Goal: Task Accomplishment & Management: Use online tool/utility

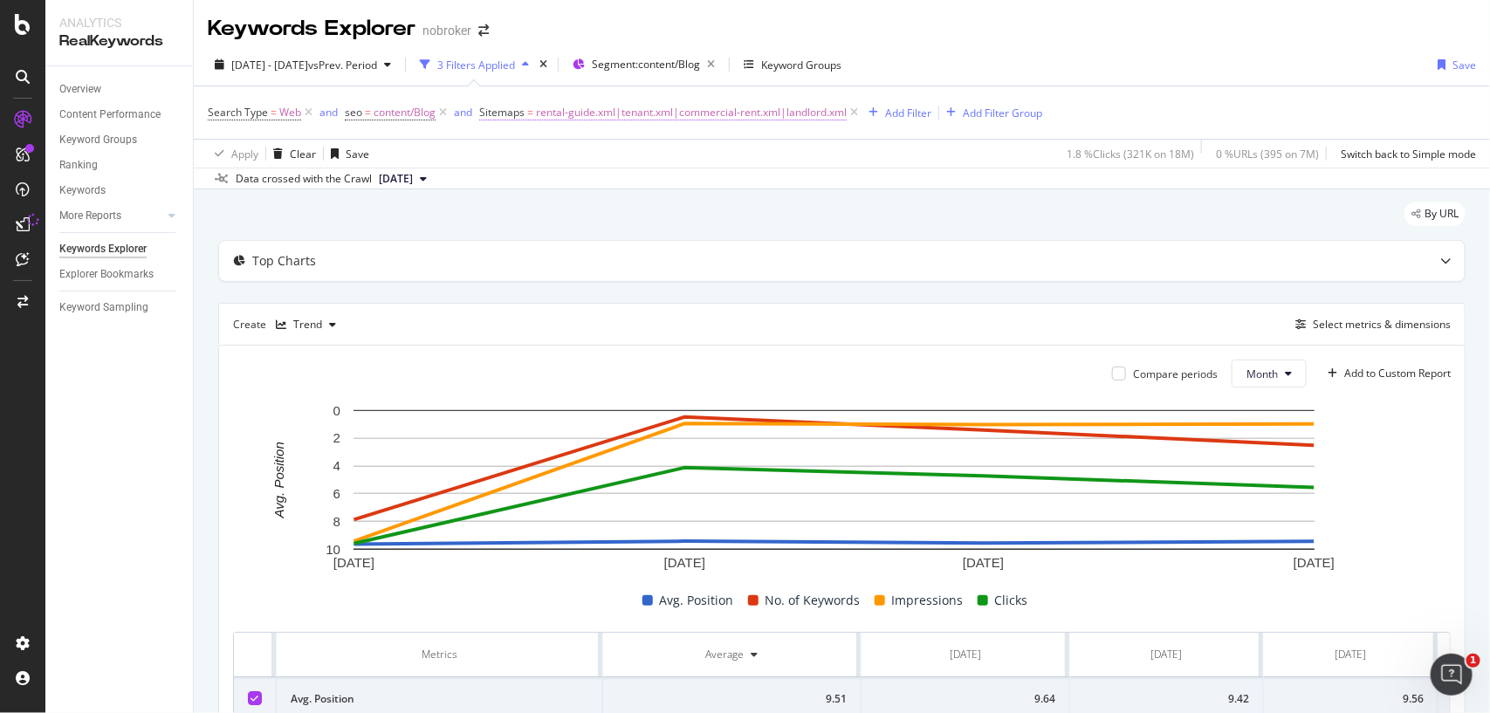
click at [589, 112] on span "rental-guide.xml|tenant.xml|commercial-rent.xml|landlord.xml" at bounding box center [691, 112] width 311 height 24
click at [602, 205] on input "rental-guide.xml|tenant.xml|commercial-rent.xml|landlord.xml" at bounding box center [577, 213] width 165 height 28
paste input "legal-guides-tips"
type input "legal-guides-tips.xml"
click at [652, 247] on div "button" at bounding box center [647, 249] width 24 height 10
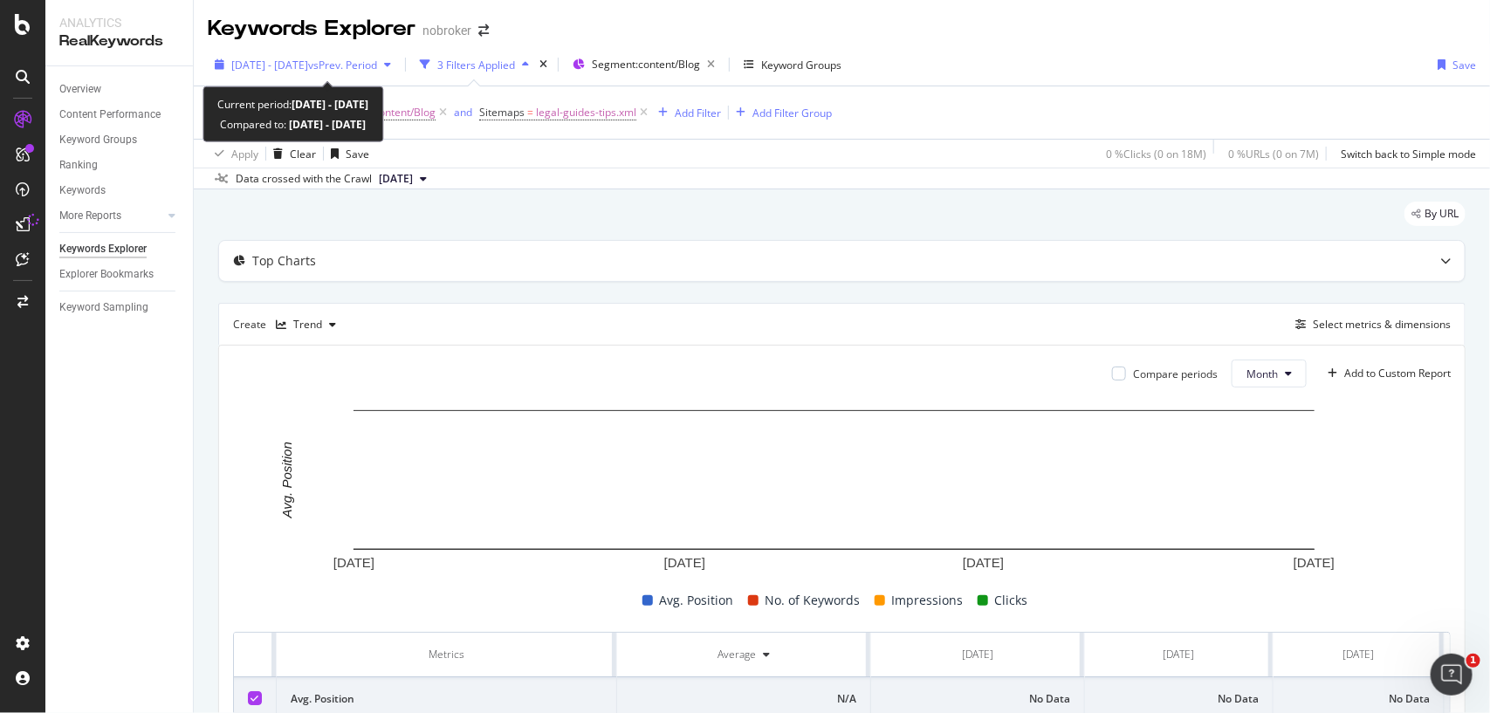
click at [308, 62] on span "[DATE] - [DATE]" at bounding box center [269, 65] width 77 height 15
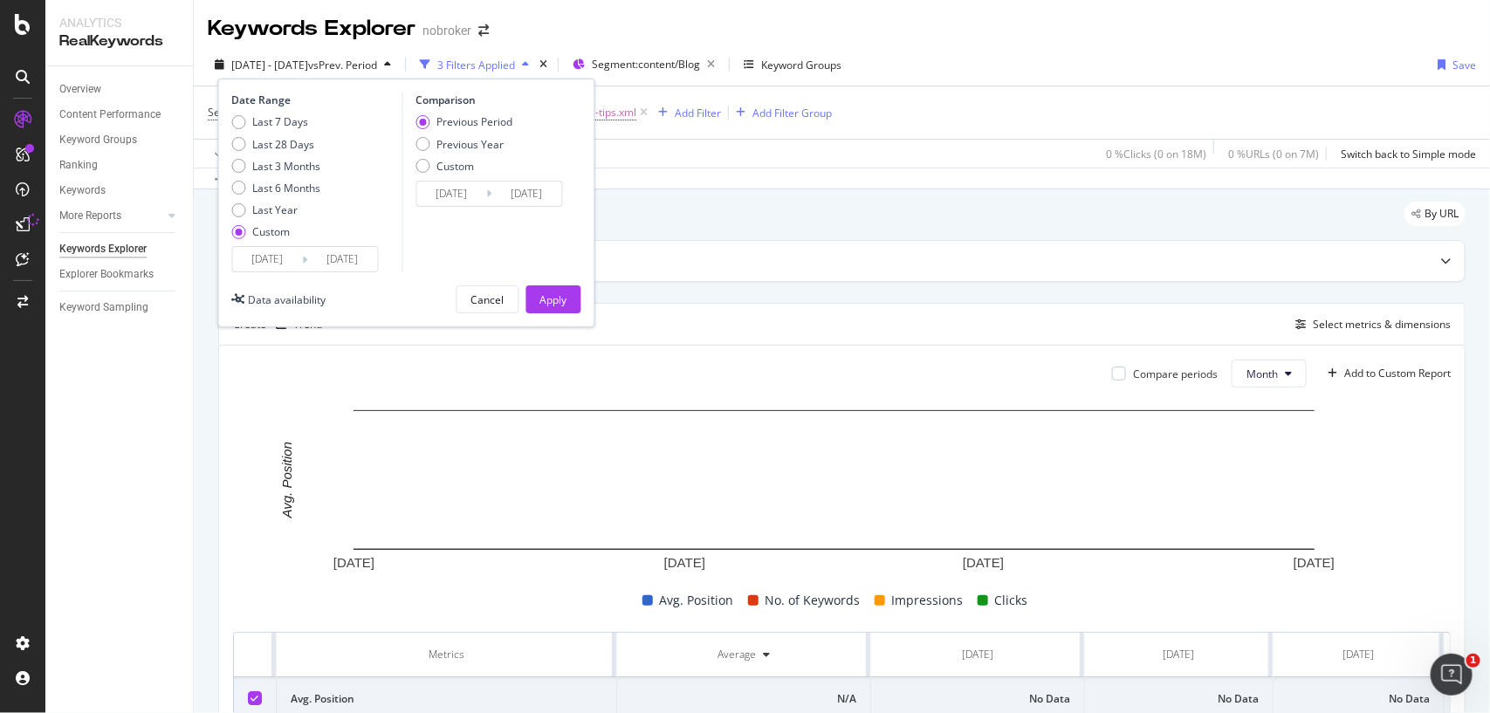
click at [295, 256] on input "[DATE]" at bounding box center [268, 259] width 70 height 24
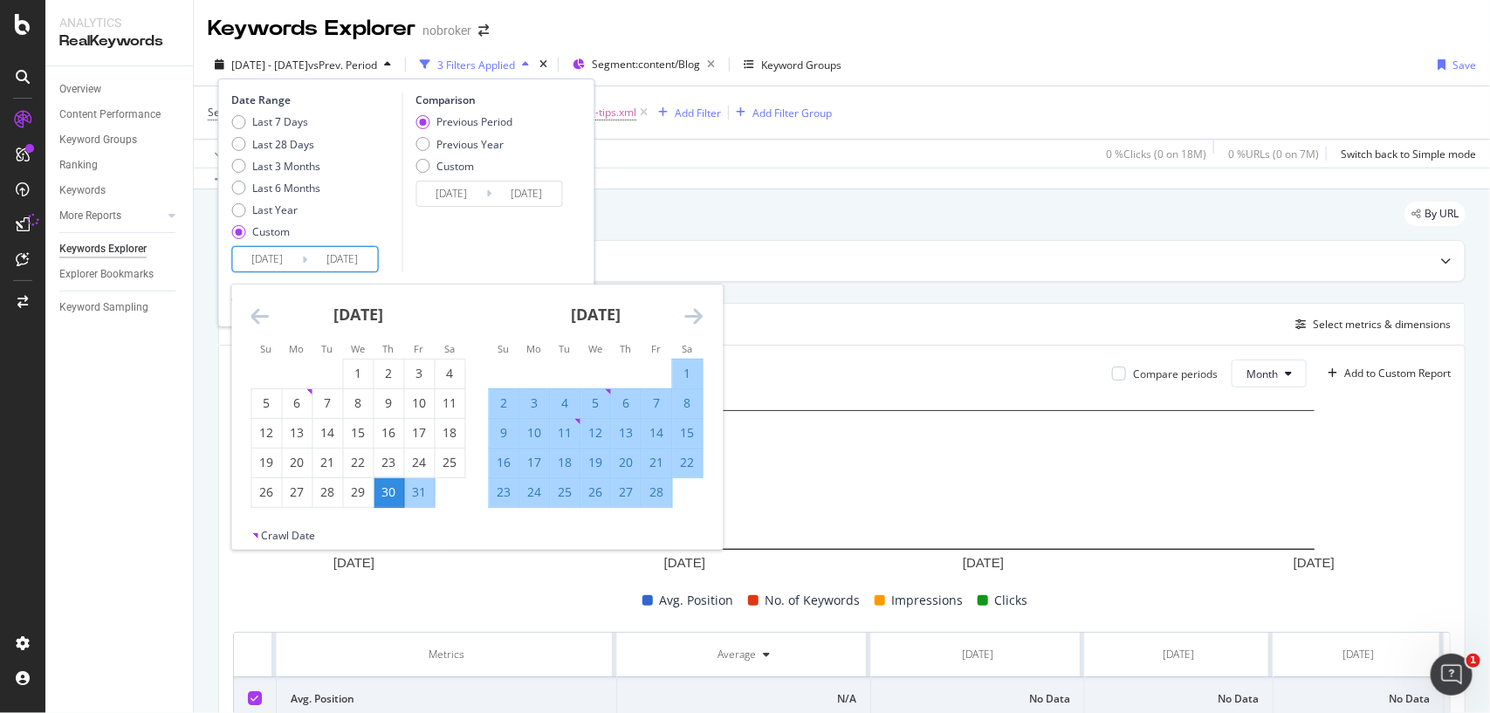
click at [685, 308] on icon "Move forward to switch to the next month." at bounding box center [694, 316] width 18 height 21
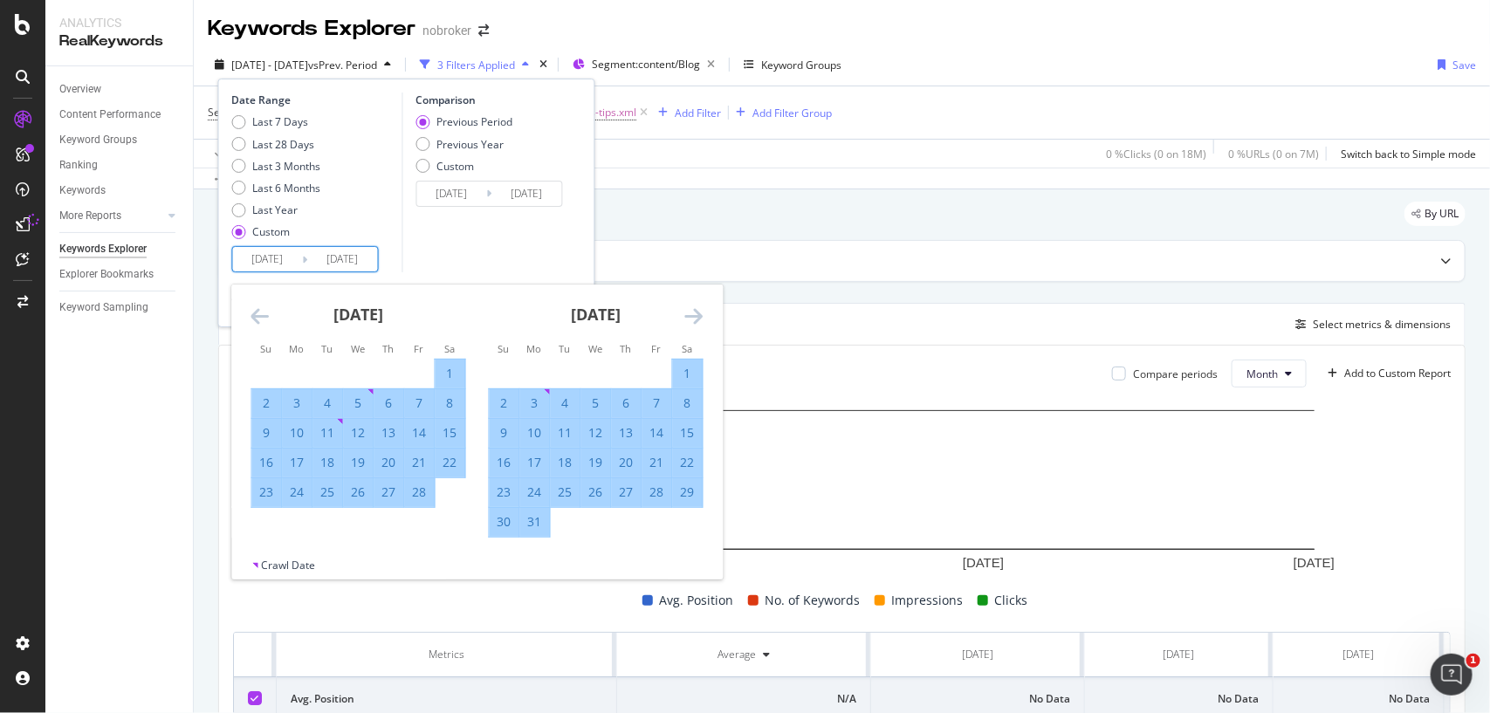
click at [685, 308] on icon "Move forward to switch to the next month." at bounding box center [694, 316] width 18 height 21
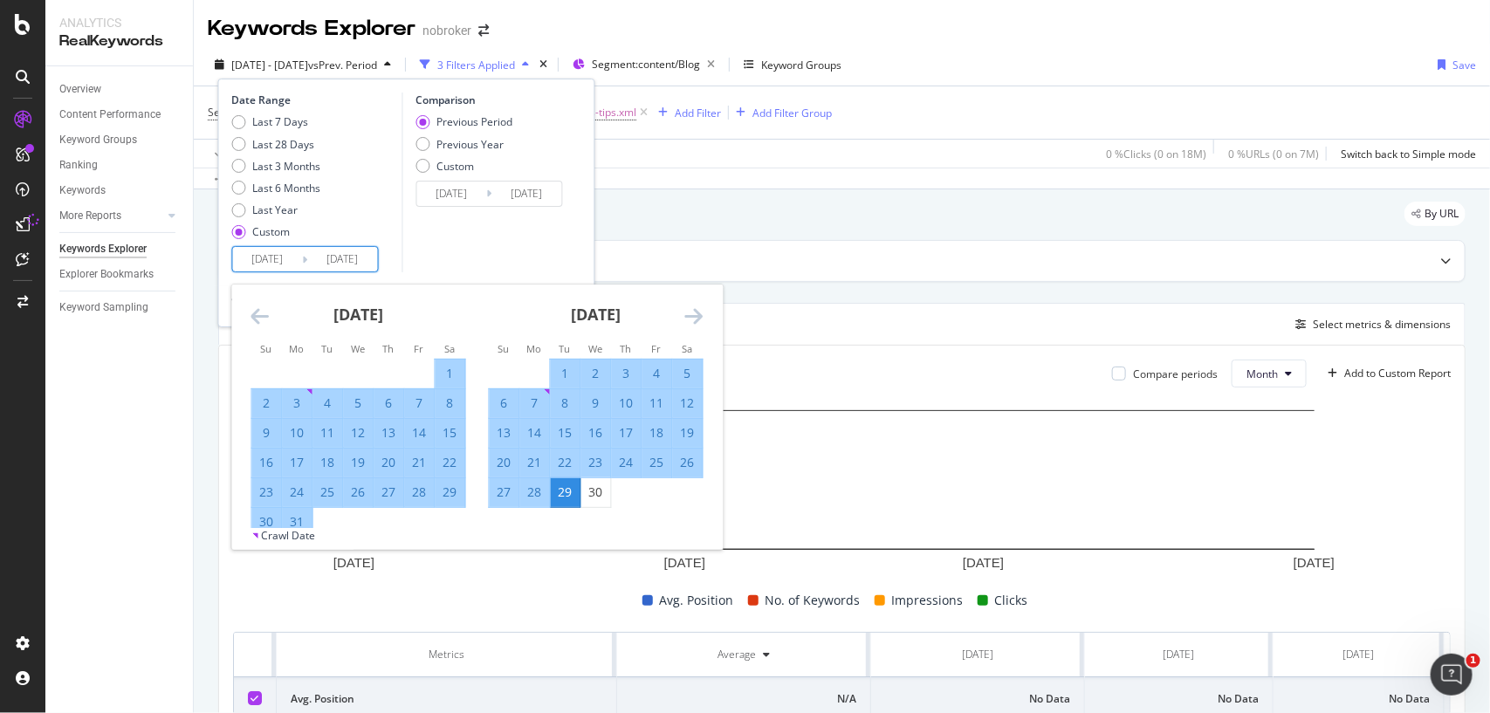
click at [685, 308] on icon "Move forward to switch to the next month." at bounding box center [694, 316] width 18 height 21
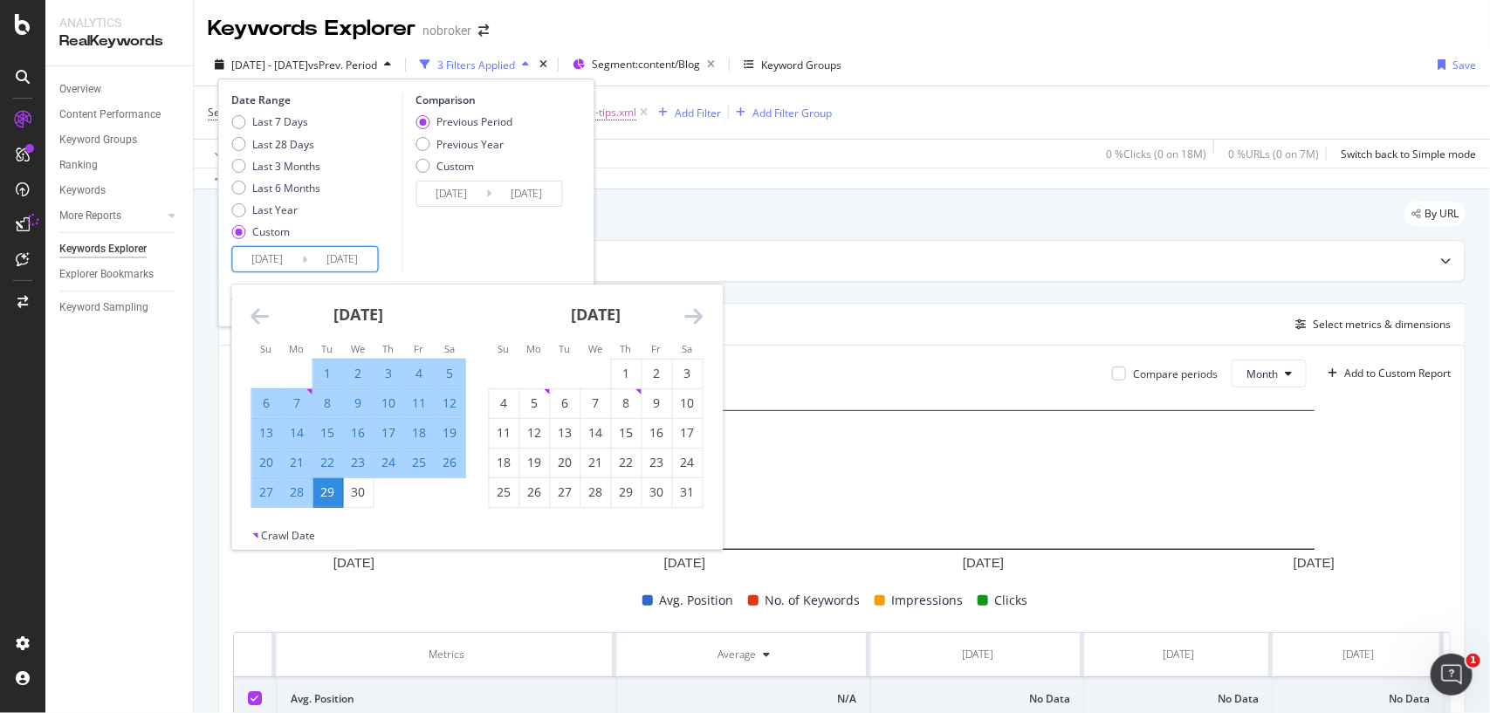
click at [685, 308] on icon "Move forward to switch to the next month." at bounding box center [694, 316] width 18 height 21
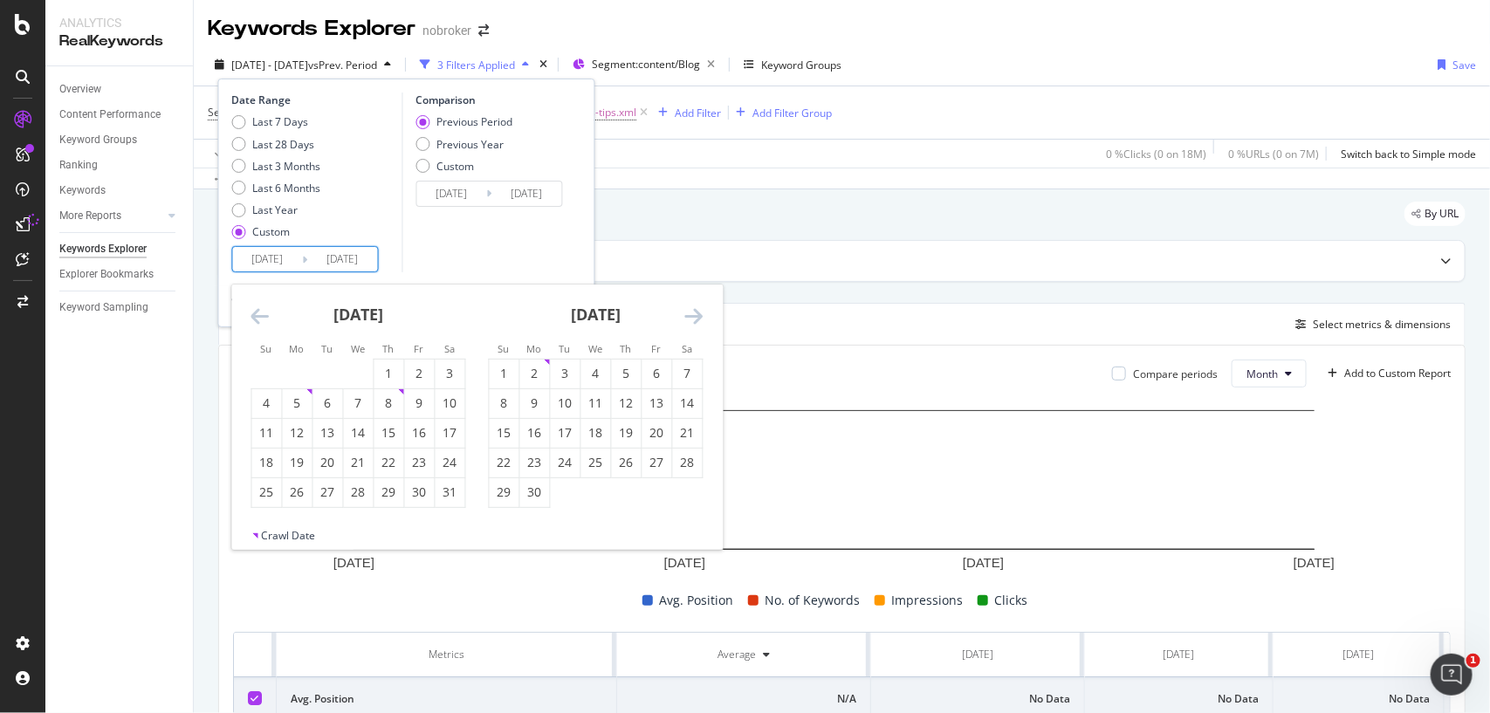
click at [685, 308] on icon "Move forward to switch to the next month." at bounding box center [694, 316] width 18 height 21
click at [648, 372] on div "1" at bounding box center [657, 373] width 30 height 17
type input "[DATE]"
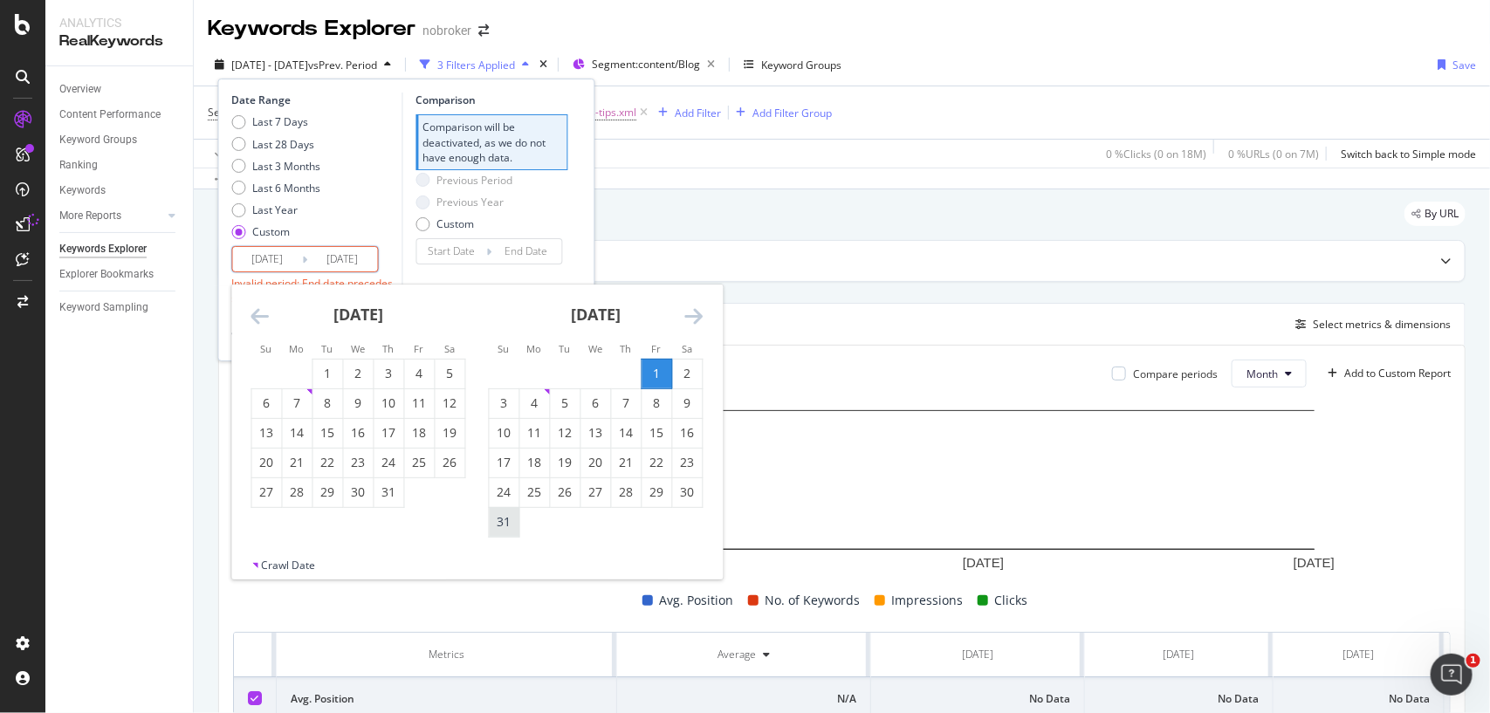
click at [508, 519] on div "31" at bounding box center [505, 521] width 30 height 17
type input "[DATE]"
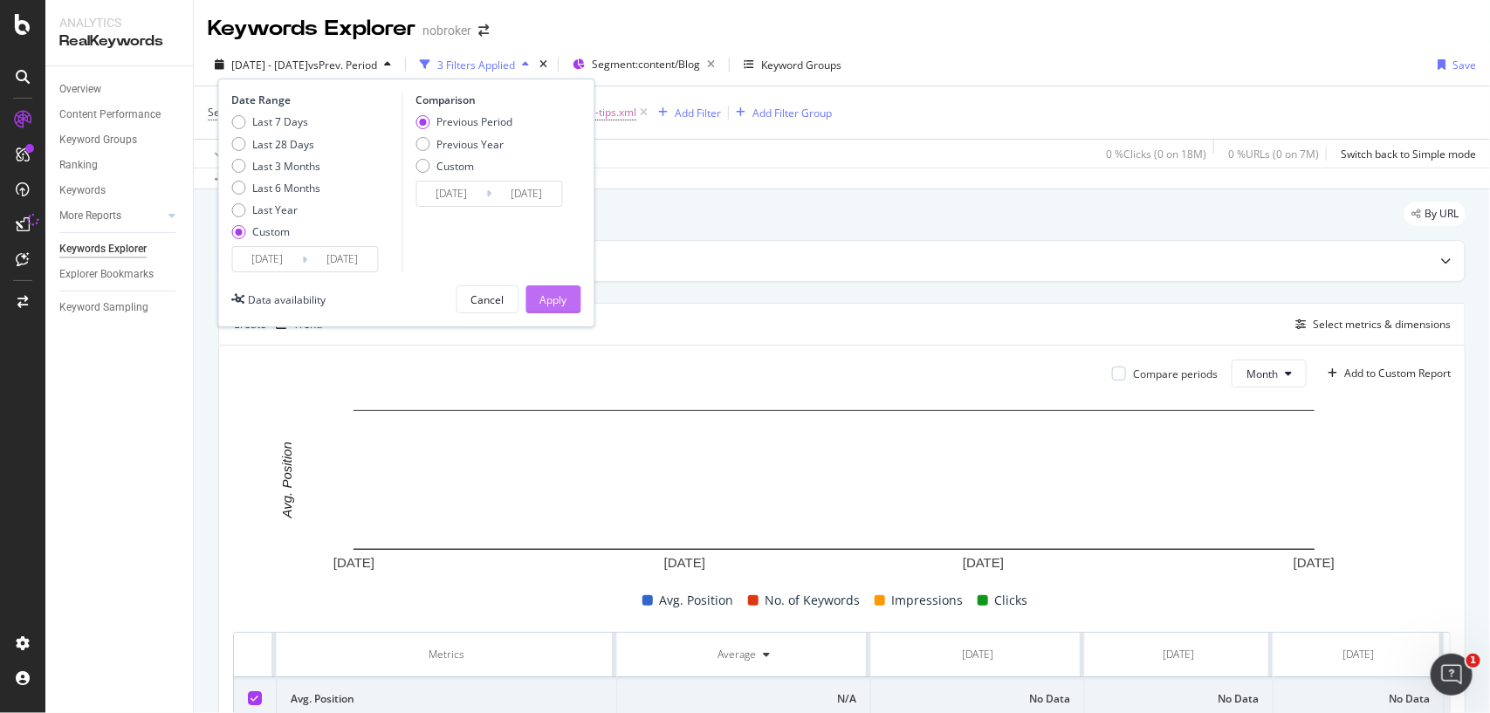
click at [566, 290] on div "Apply" at bounding box center [553, 299] width 27 height 26
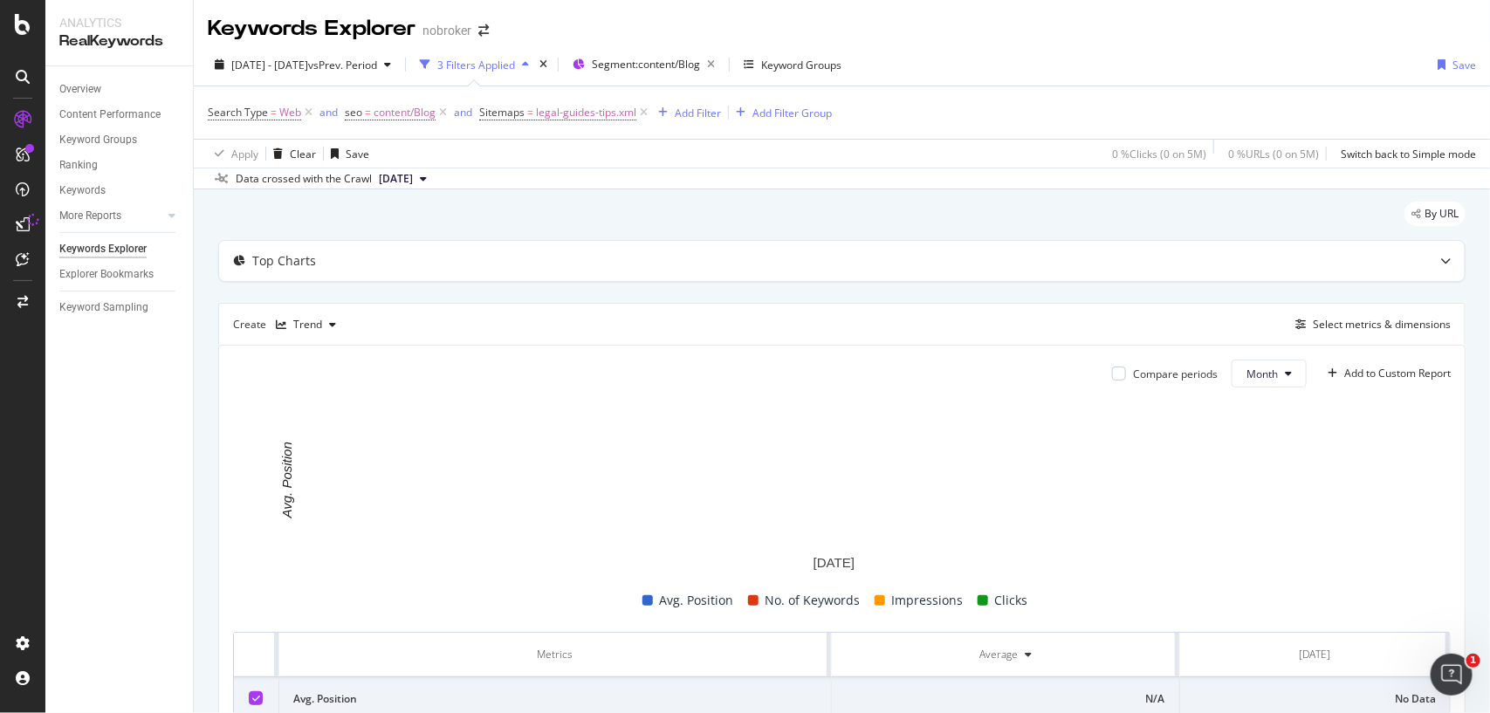
scroll to position [221, 0]
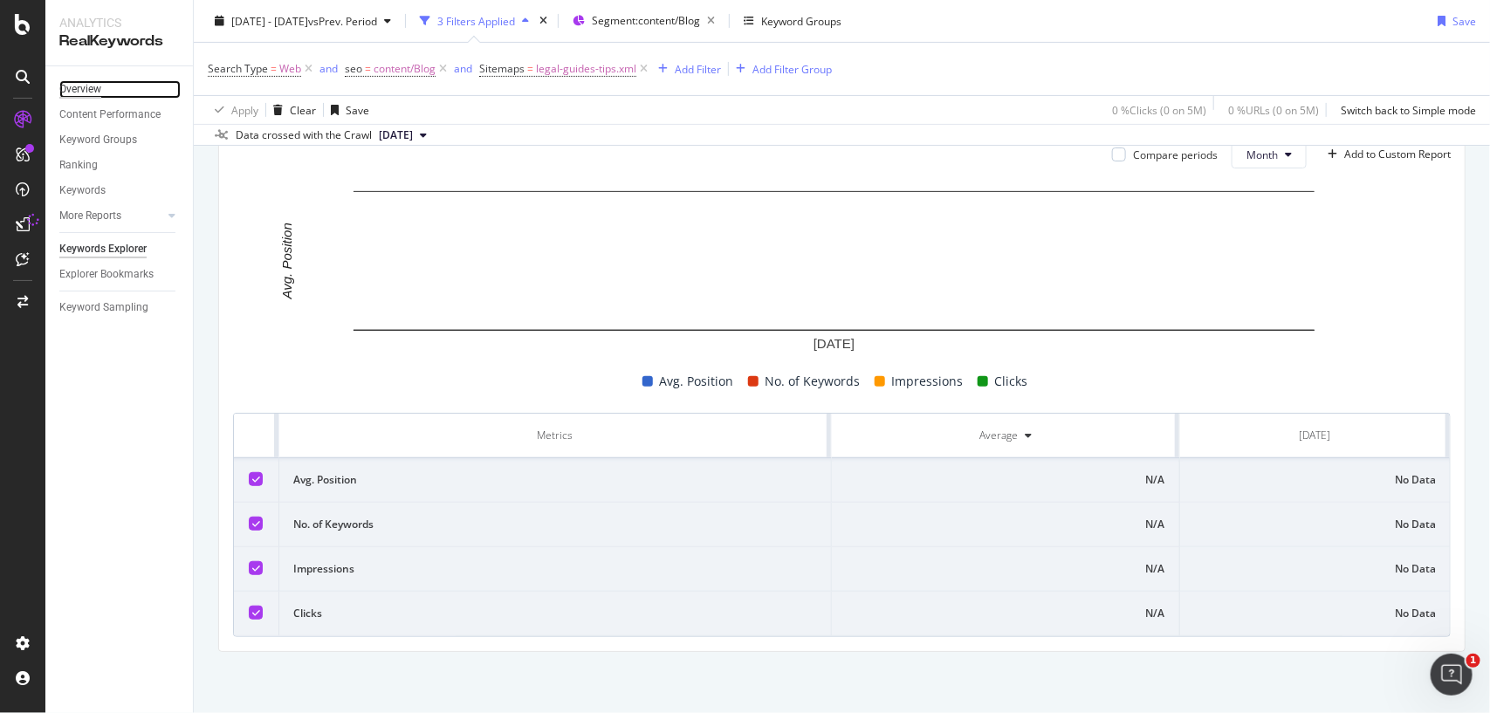
click at [77, 84] on div "Overview" at bounding box center [80, 89] width 42 height 18
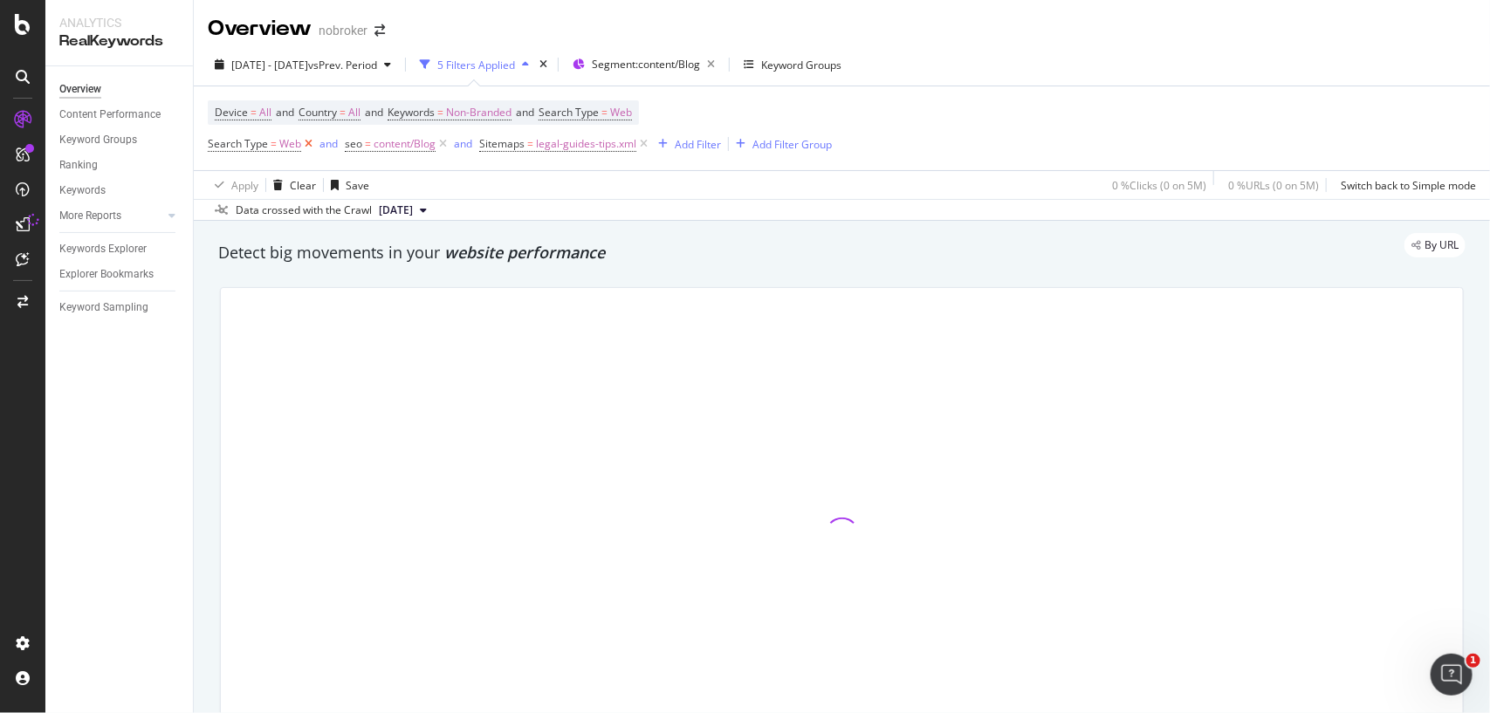
click at [308, 144] on icon at bounding box center [308, 143] width 15 height 17
click at [303, 142] on icon at bounding box center [306, 143] width 15 height 17
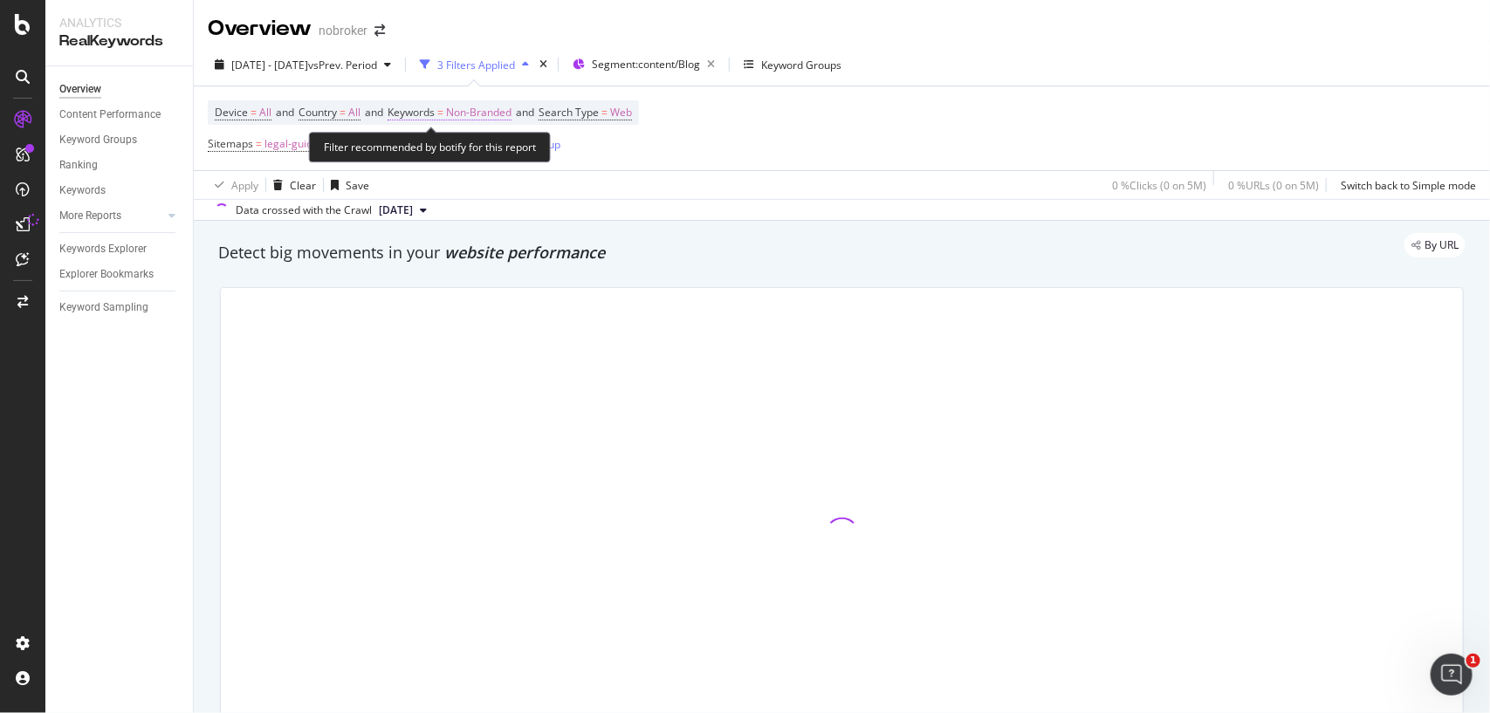
click at [496, 106] on span "Non-Branded" at bounding box center [478, 112] width 65 height 24
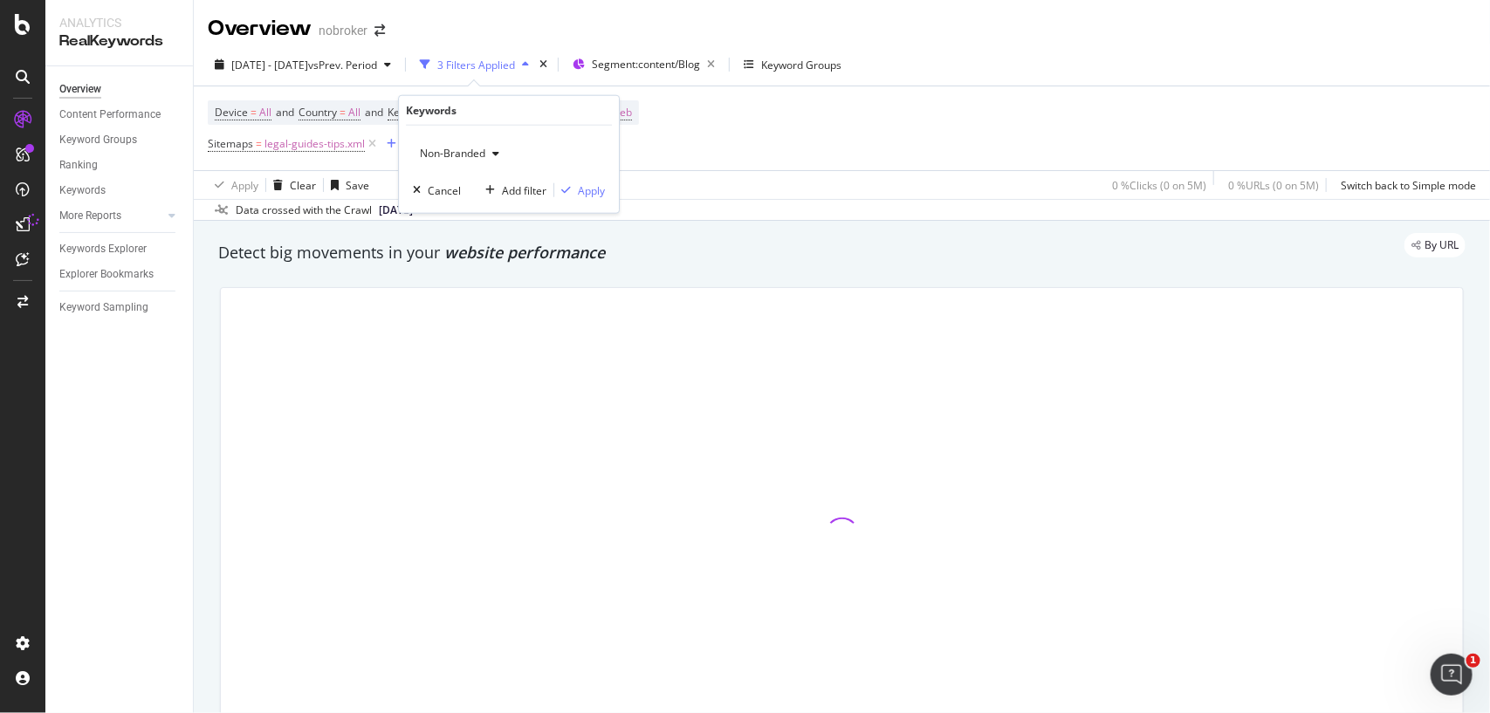
click at [464, 155] on span "Non-Branded" at bounding box center [449, 153] width 72 height 15
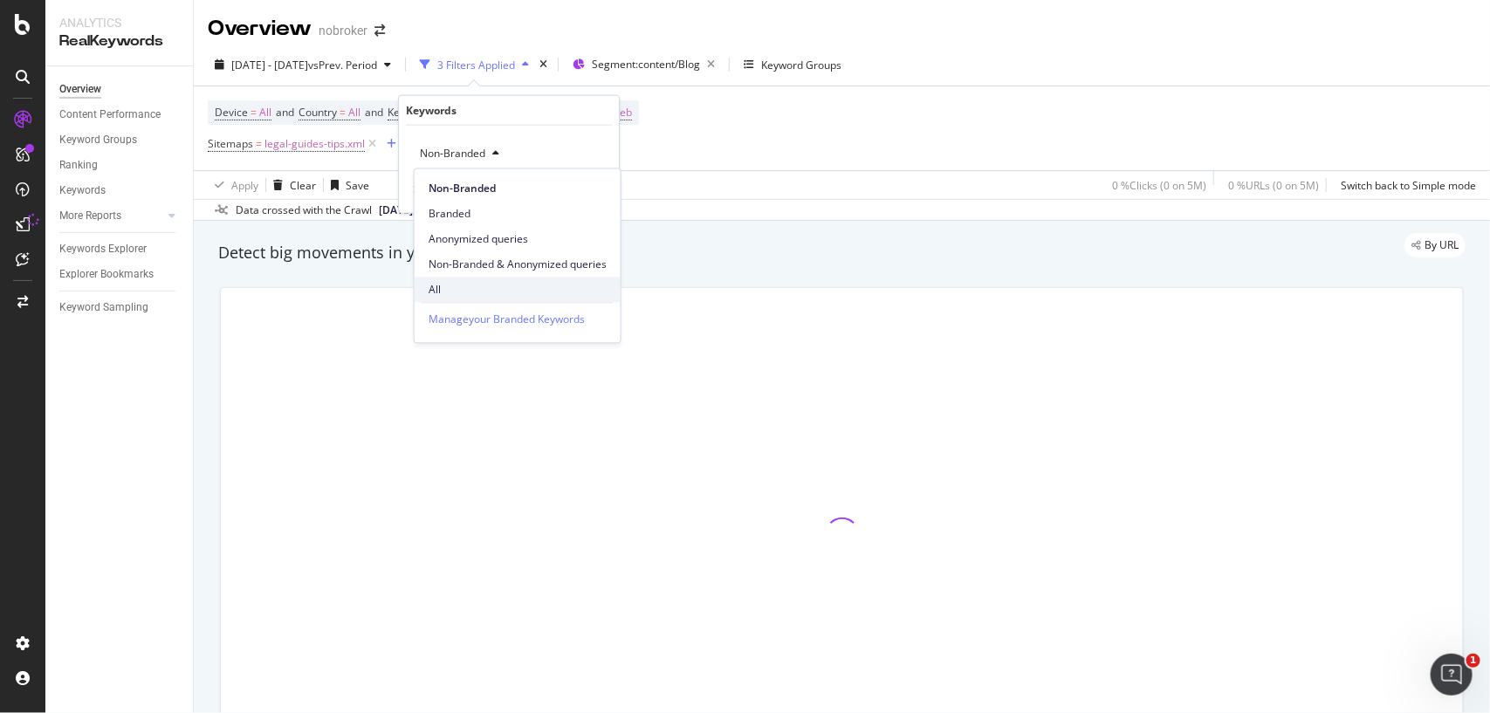
click at [443, 285] on span "All" at bounding box center [518, 290] width 178 height 16
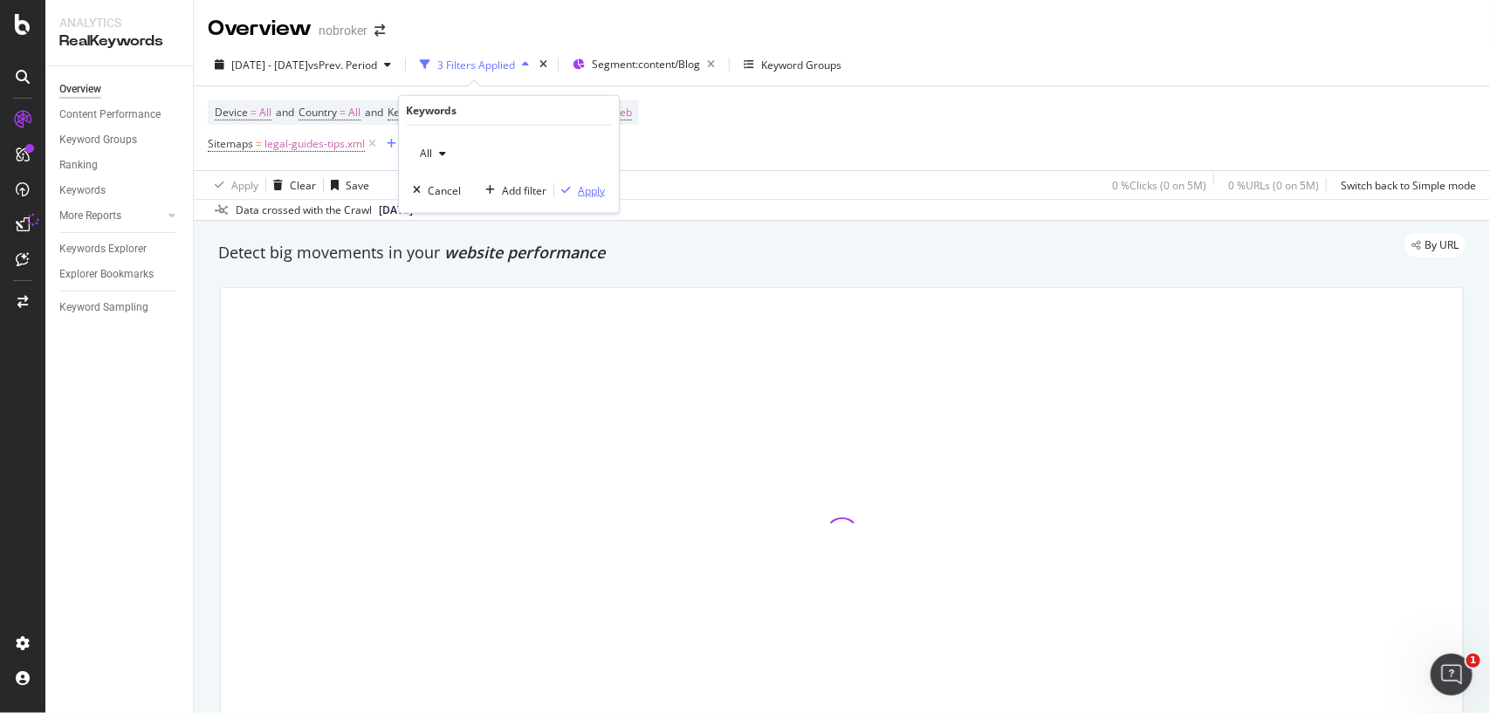
click at [581, 184] on div "Apply" at bounding box center [591, 189] width 27 height 15
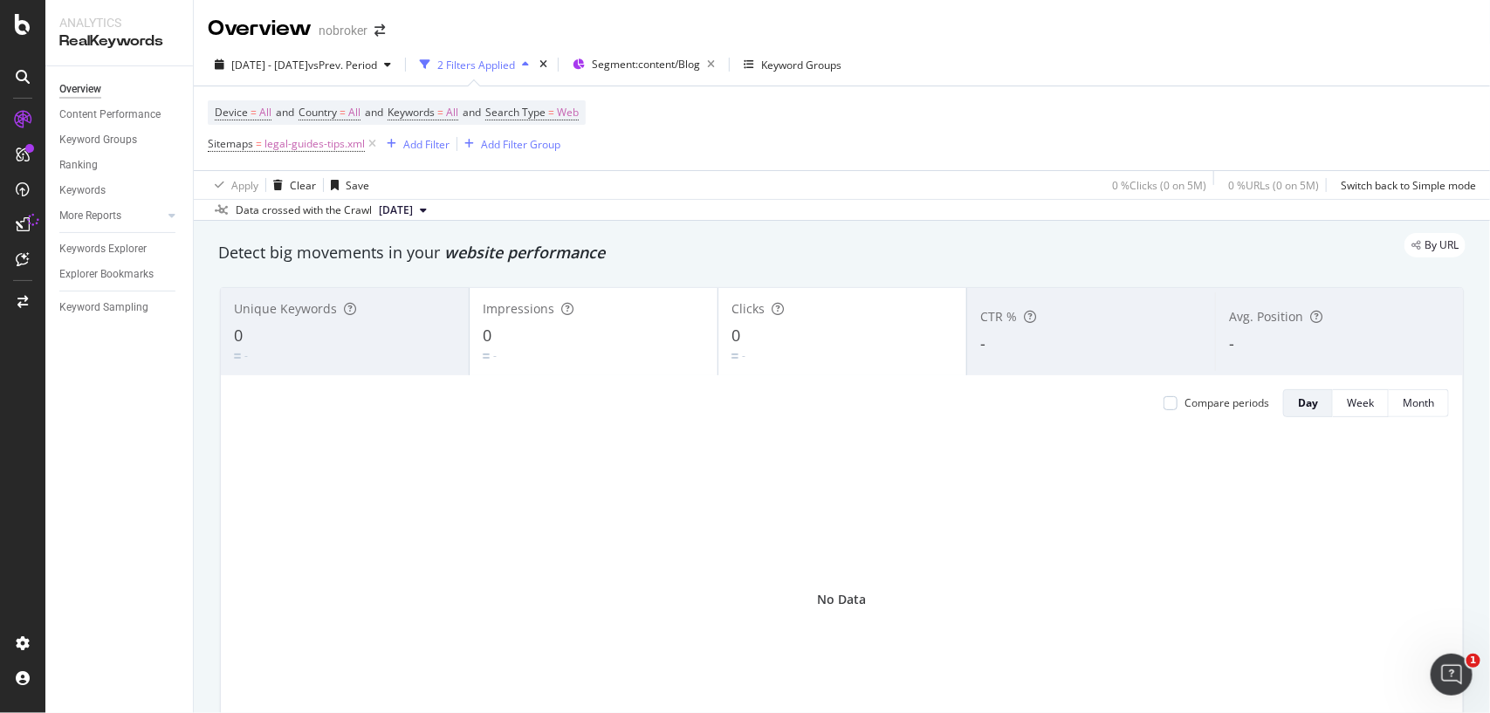
click at [404, 210] on span "[DATE]" at bounding box center [396, 211] width 34 height 16
click at [421, 264] on div "[DATE]" at bounding box center [401, 270] width 50 height 16
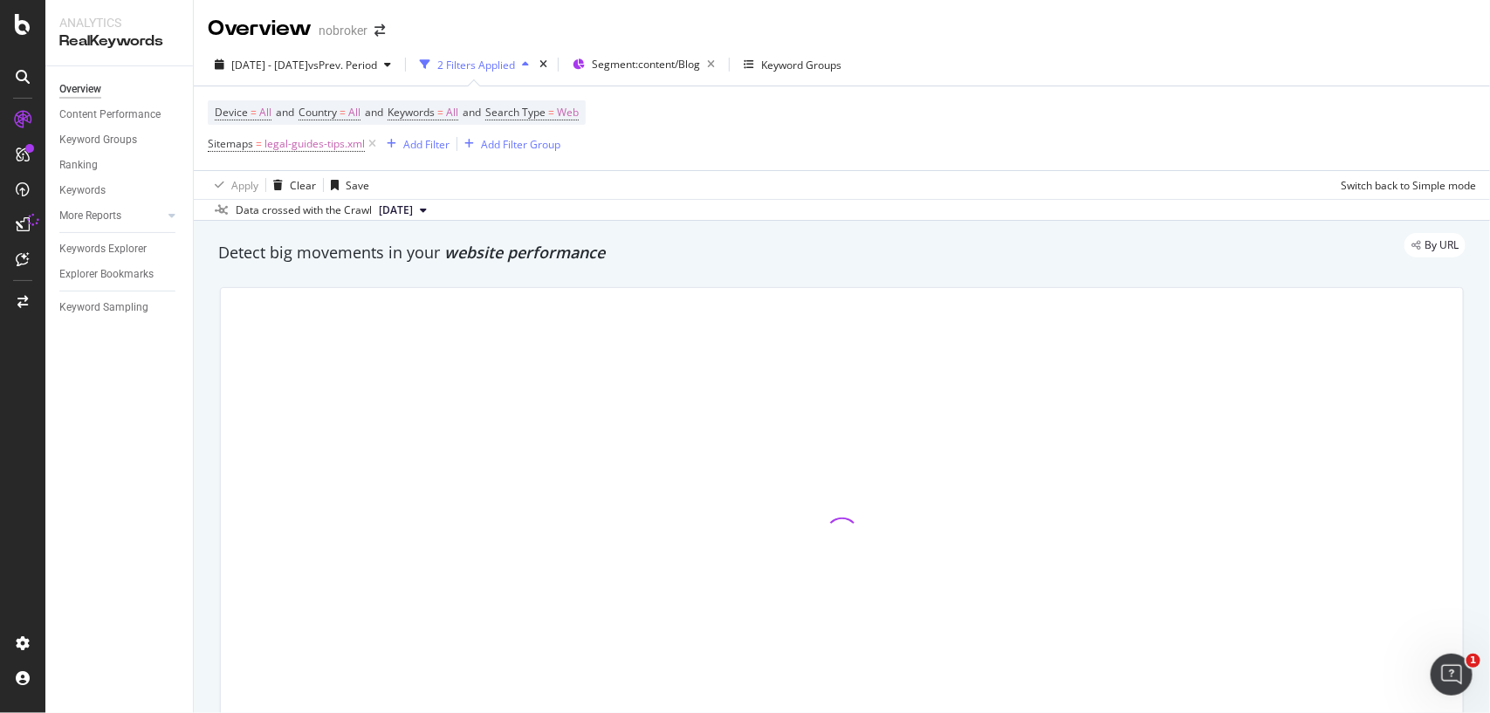
click at [411, 205] on span "[DATE]" at bounding box center [396, 211] width 34 height 16
click at [404, 306] on div "[DATE]" at bounding box center [401, 302] width 50 height 16
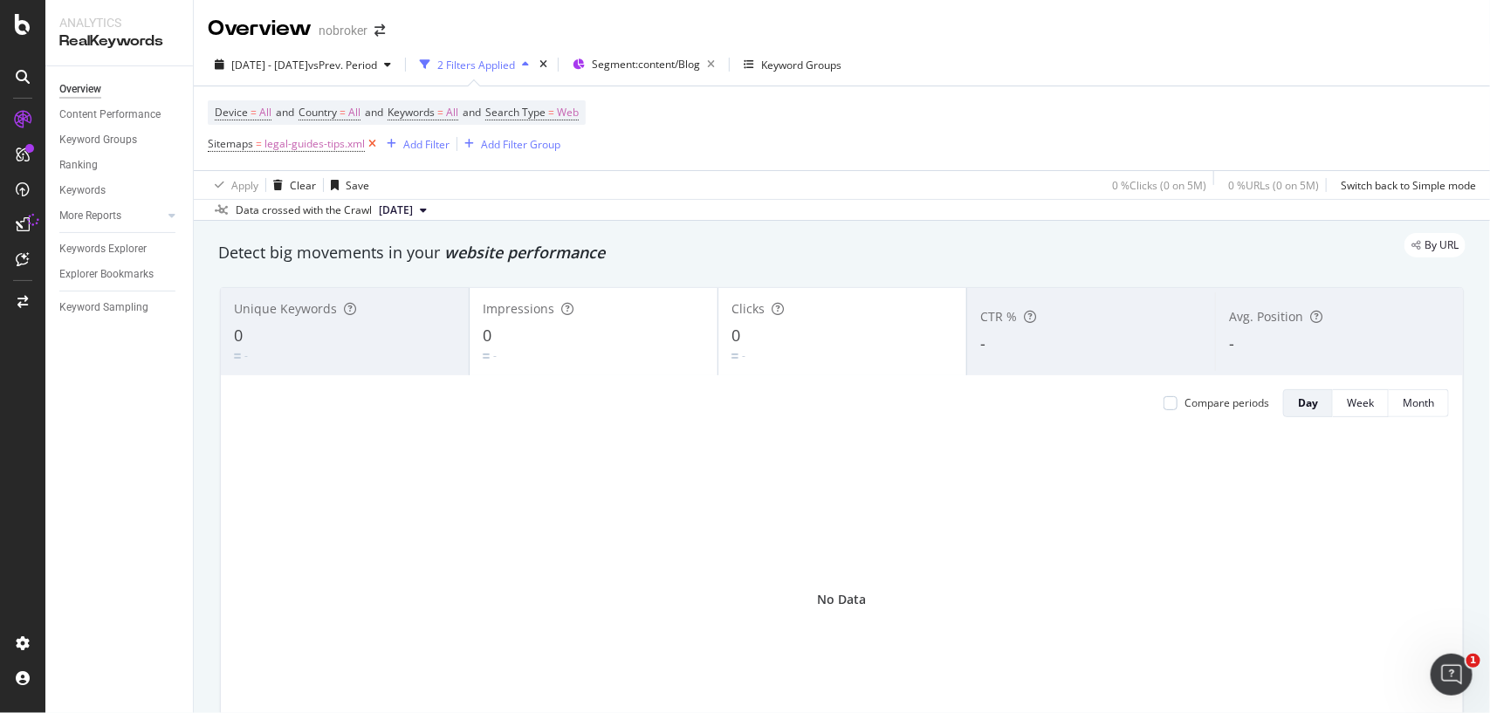
click at [369, 149] on icon at bounding box center [372, 143] width 15 height 17
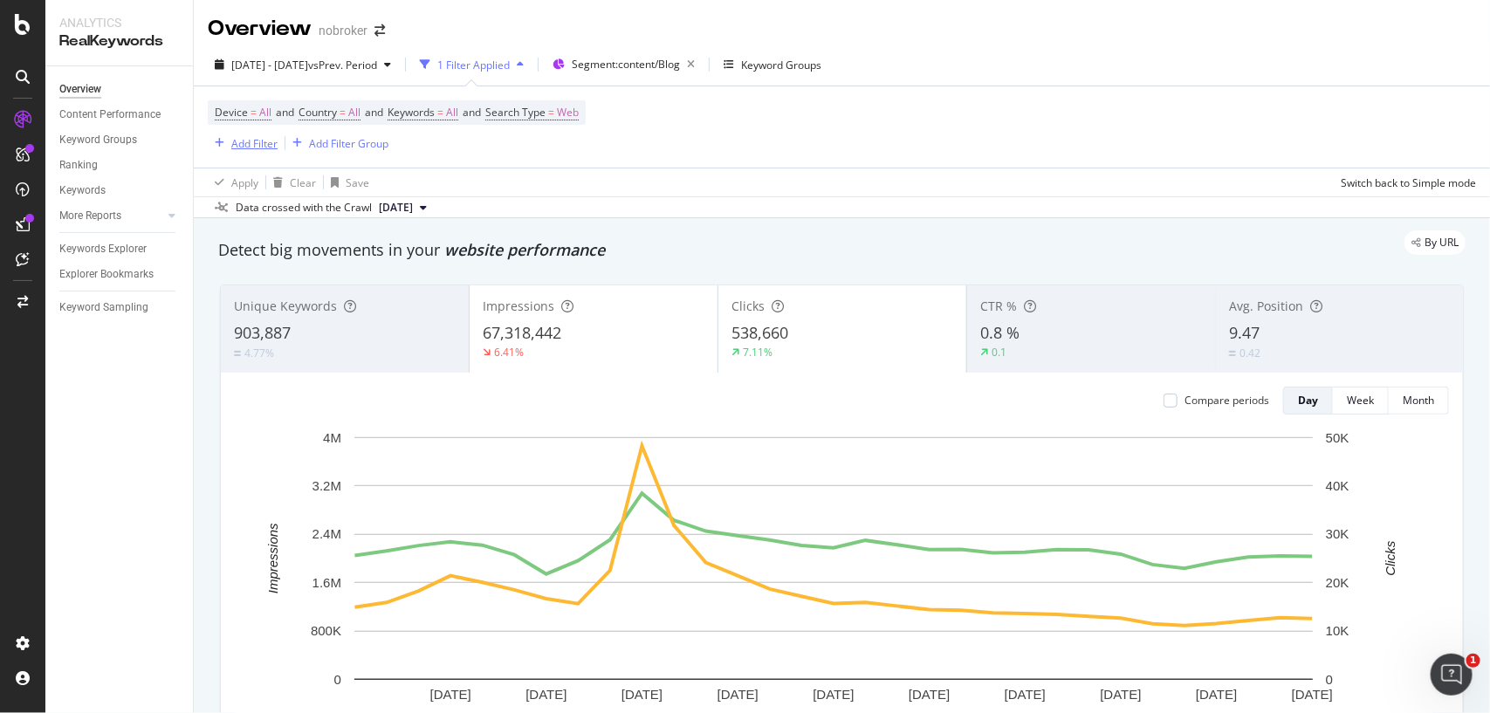
click at [269, 141] on div "Add Filter" at bounding box center [254, 143] width 46 height 15
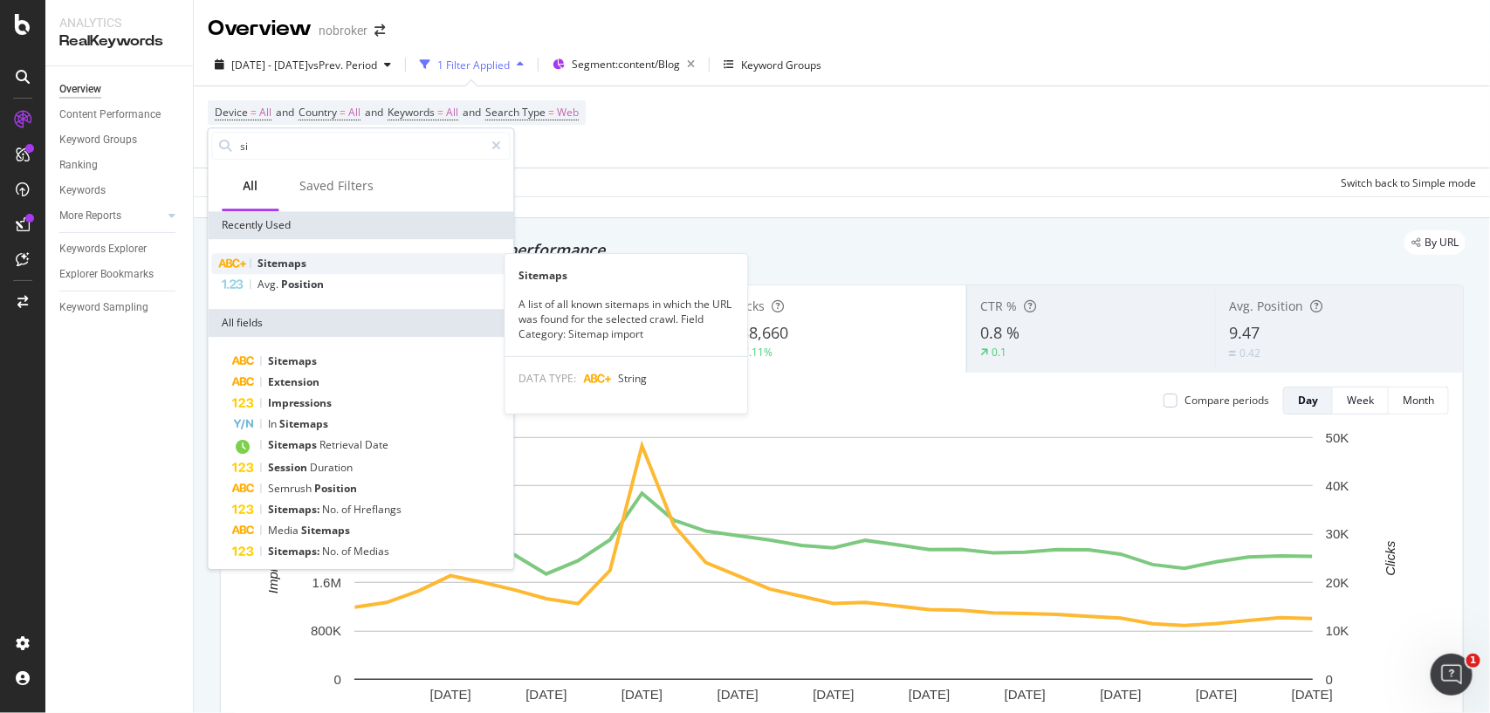
type input "si"
click at [301, 271] on div "Sitemaps" at bounding box center [361, 263] width 299 height 21
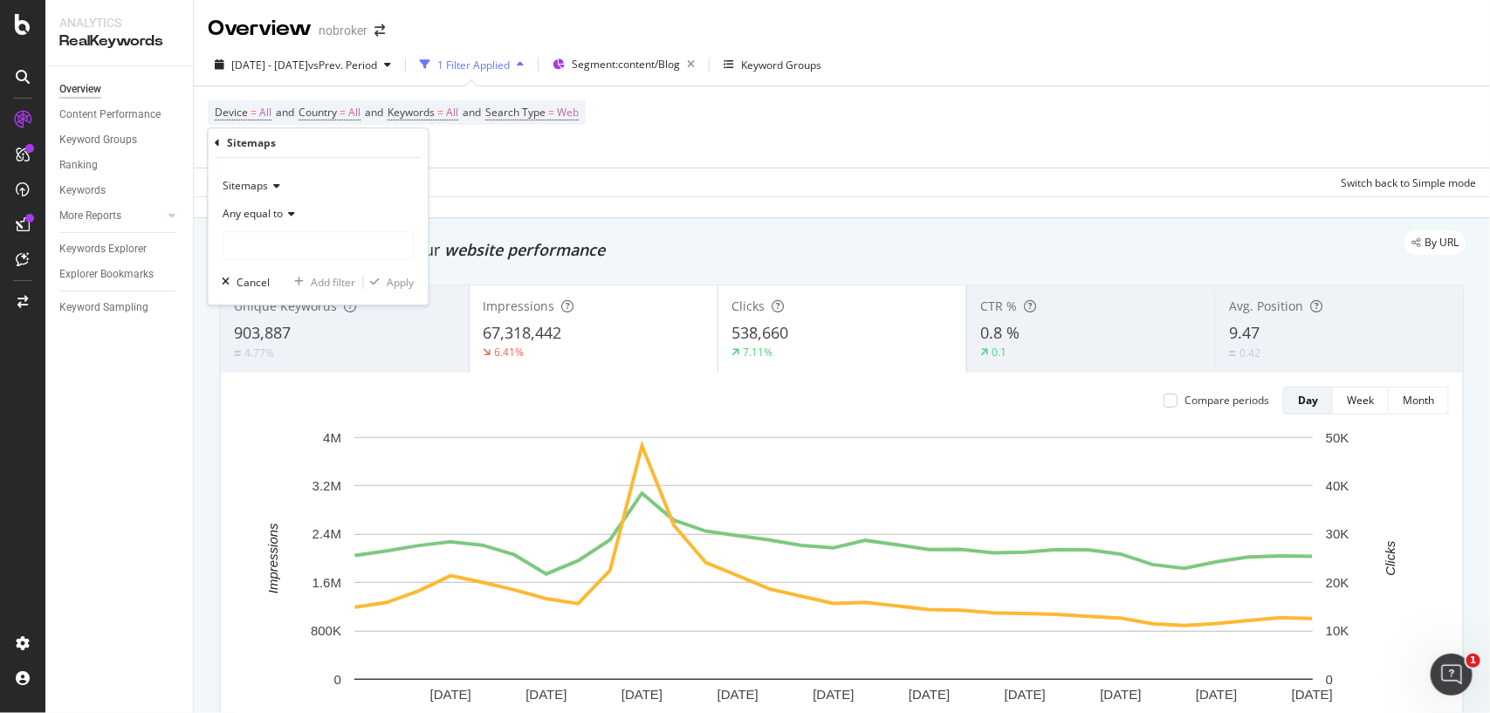
click at [281, 218] on span "Any equal to" at bounding box center [253, 213] width 60 height 15
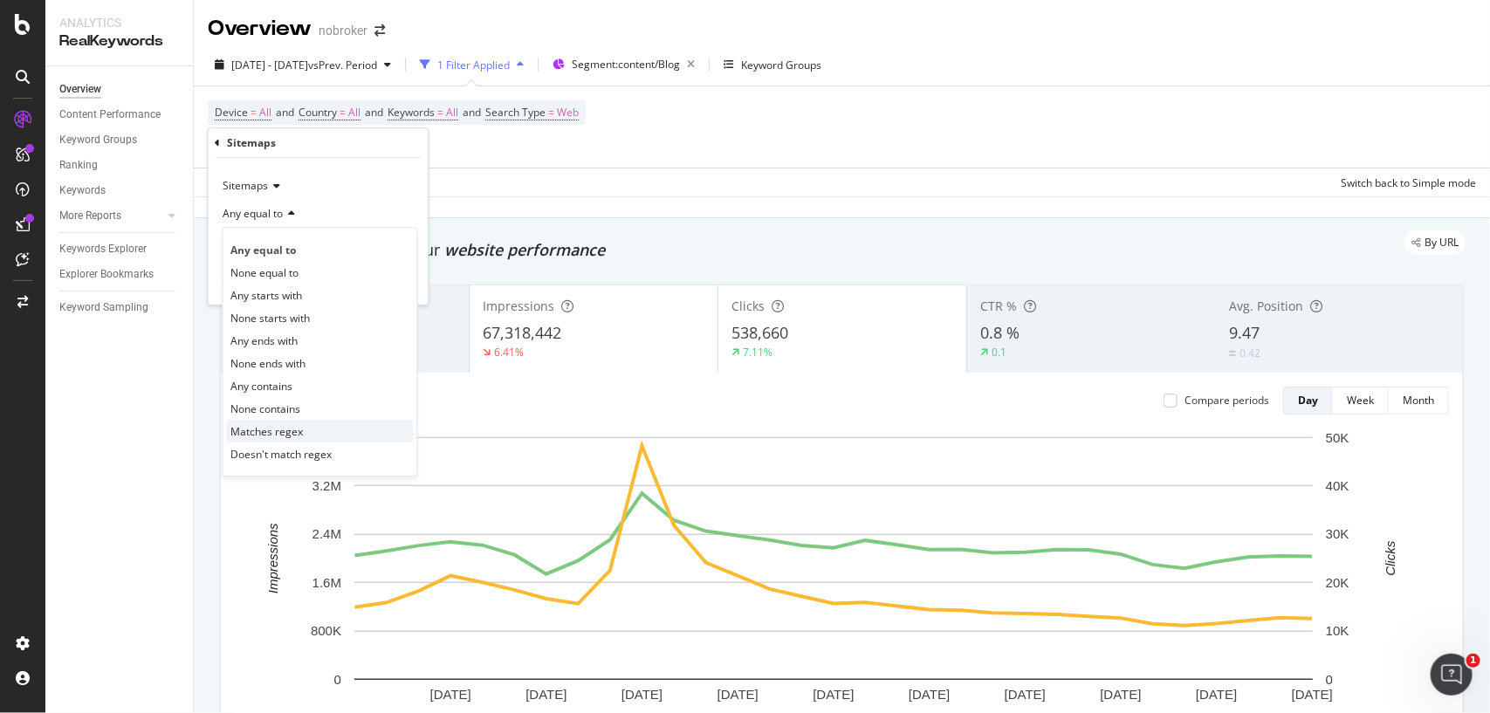
click at [260, 425] on span "Matches regex" at bounding box center [267, 431] width 72 height 15
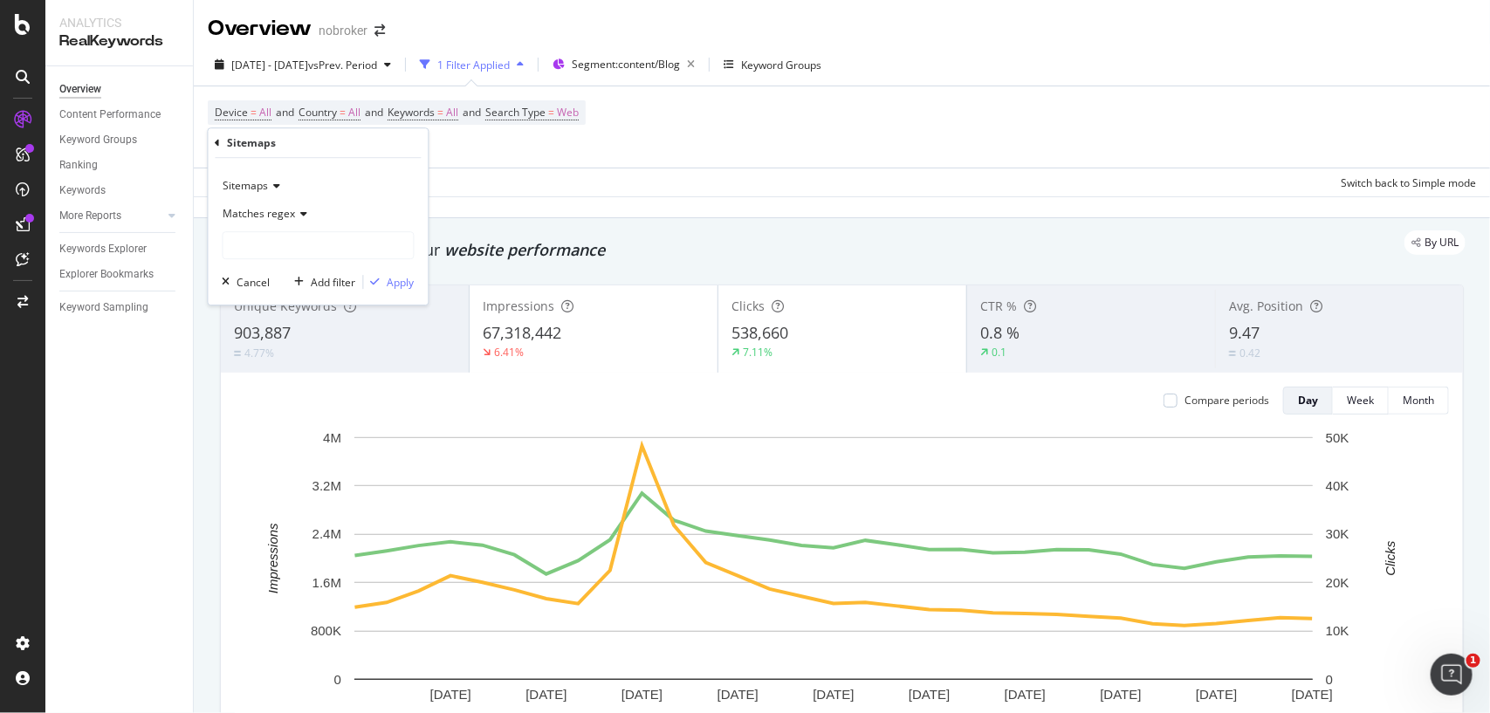
click at [269, 228] on div "Matches regex" at bounding box center [319, 214] width 192 height 28
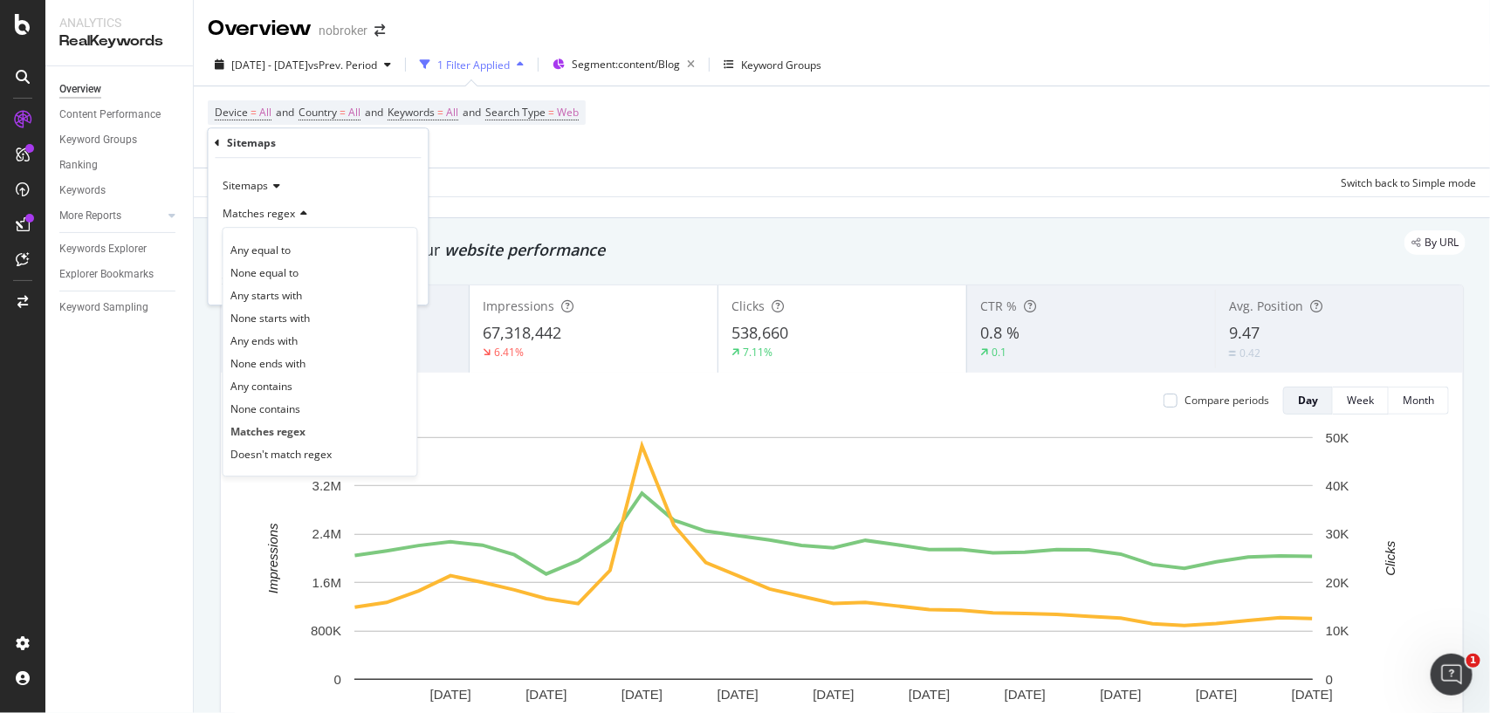
click at [317, 211] on div "Matches regex" at bounding box center [319, 214] width 192 height 28
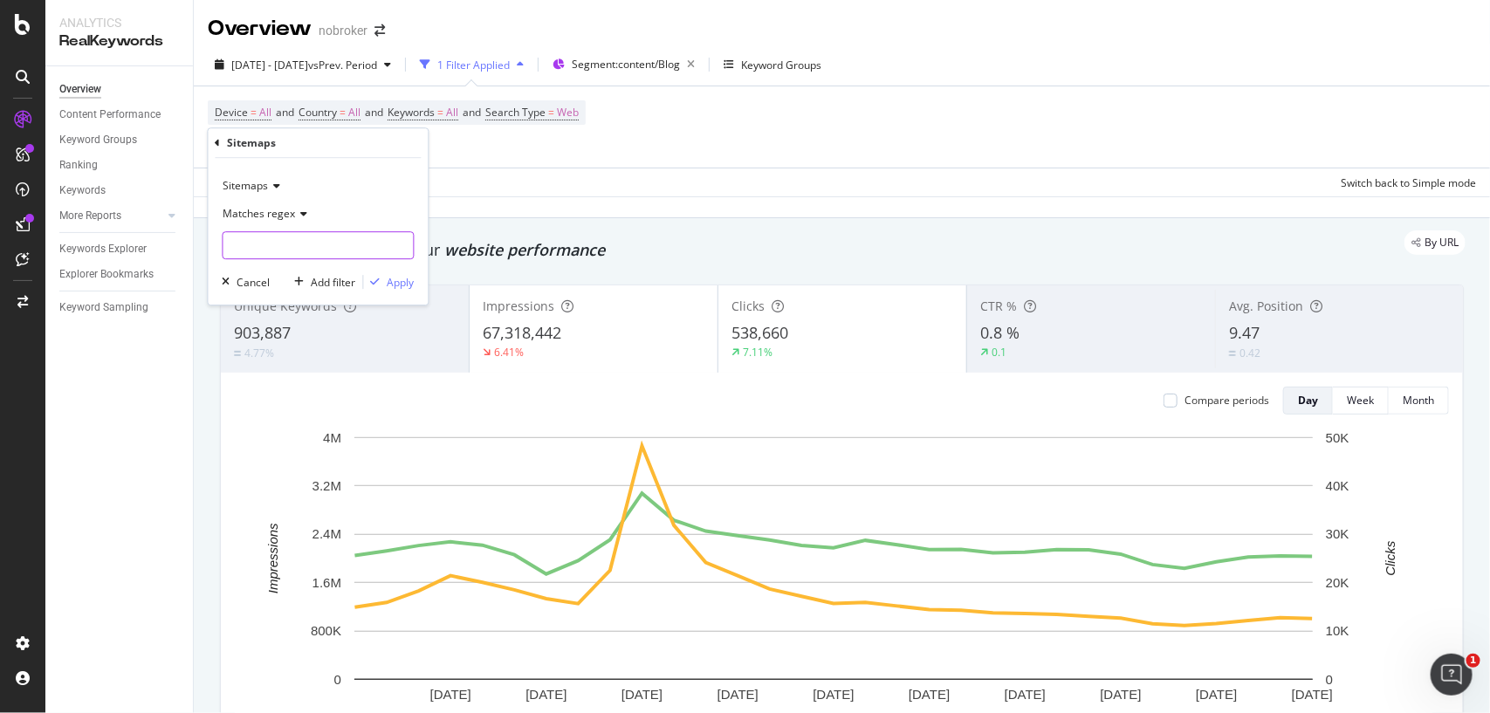
click at [317, 243] on input "text" at bounding box center [318, 245] width 190 height 28
paste input "real-estate-legal-guide.xml"
type input "real-estate-legal-guide.xml"
click at [402, 281] on div "Apply" at bounding box center [401, 282] width 27 height 15
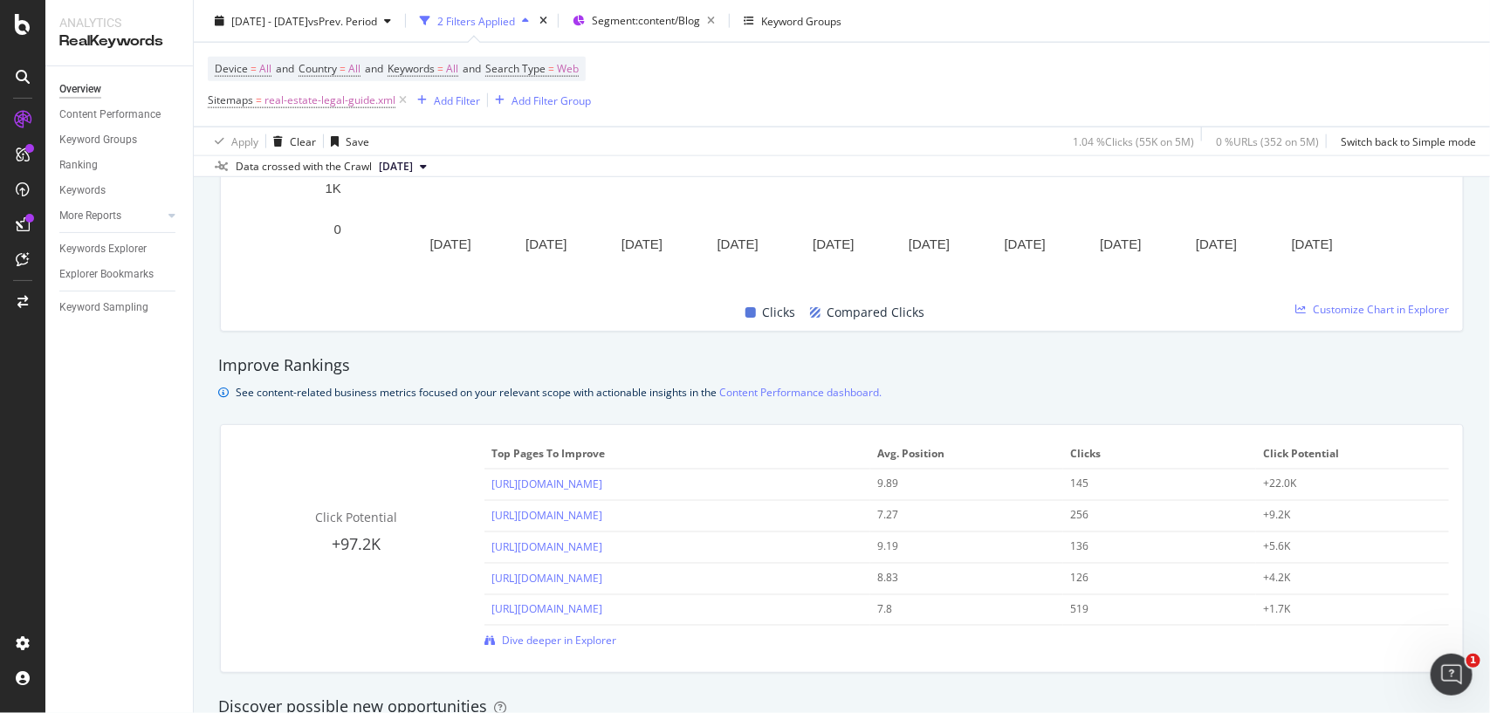
scroll to position [1268, 0]
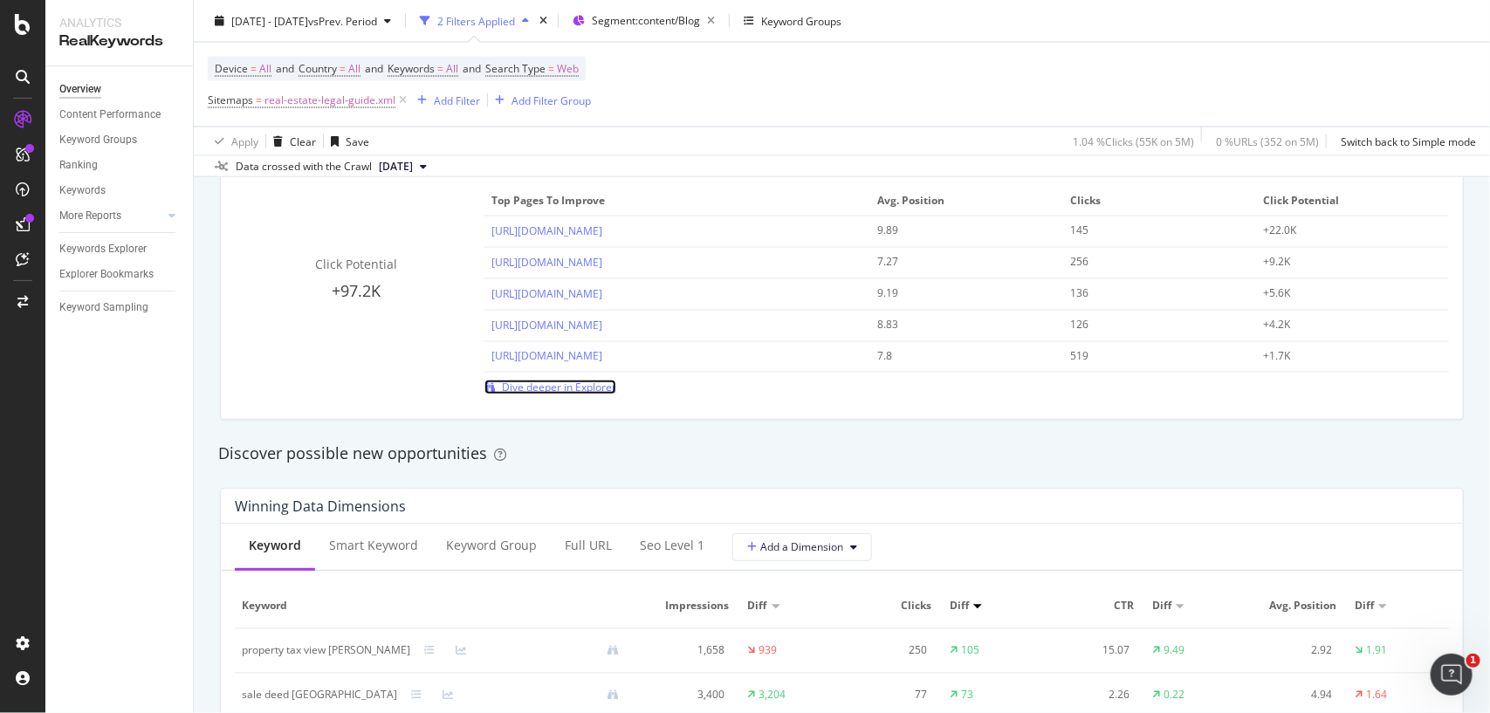
click at [517, 384] on span "Dive deeper in Explorer" at bounding box center [559, 387] width 114 height 15
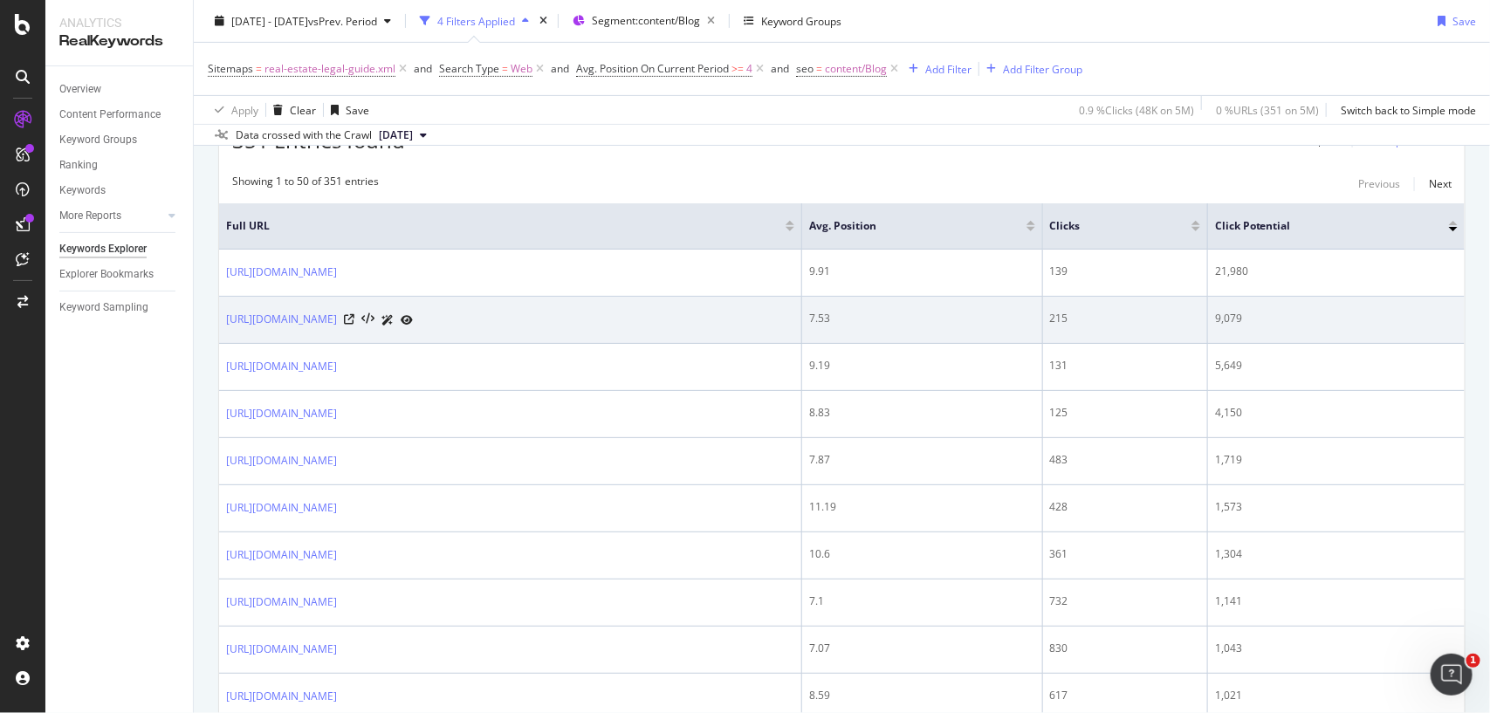
scroll to position [50, 0]
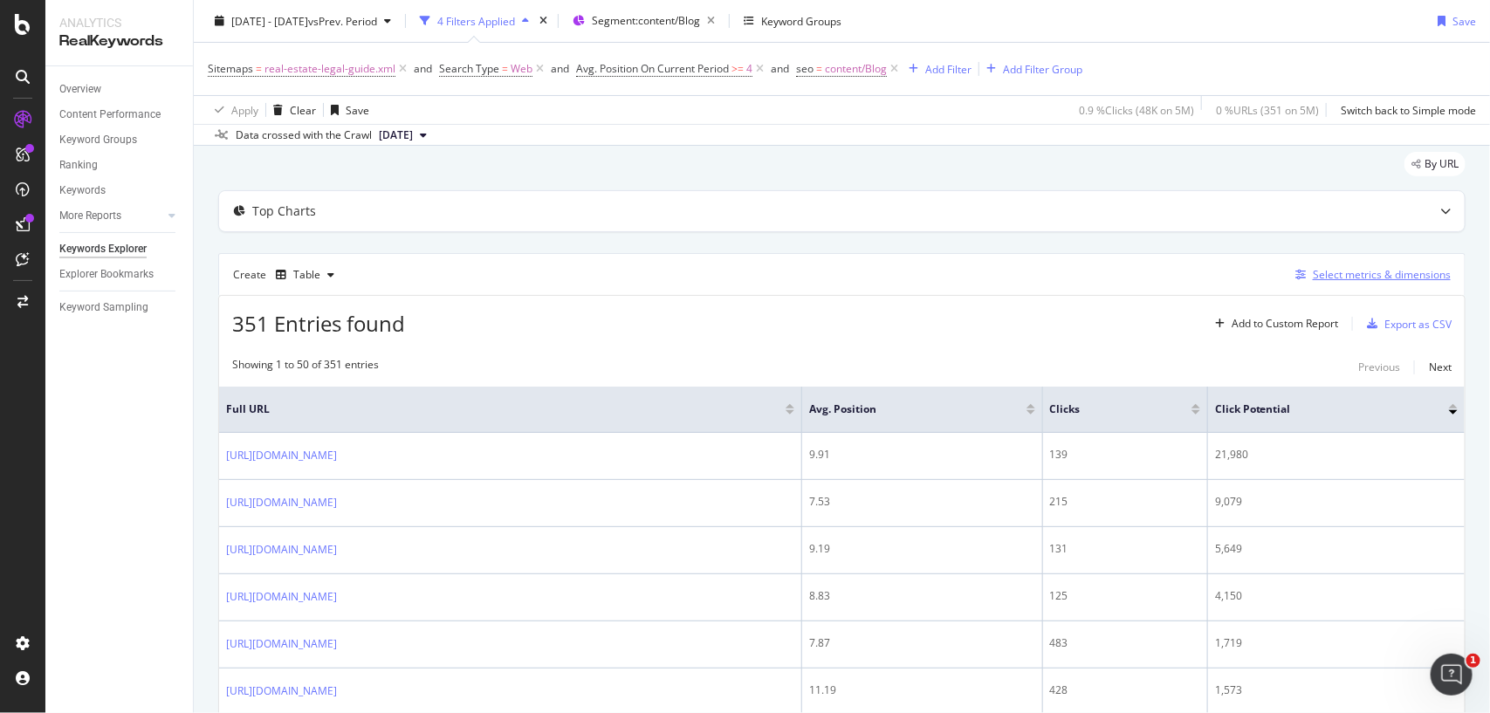
click at [1345, 269] on div "Select metrics & dimensions" at bounding box center [1382, 274] width 138 height 15
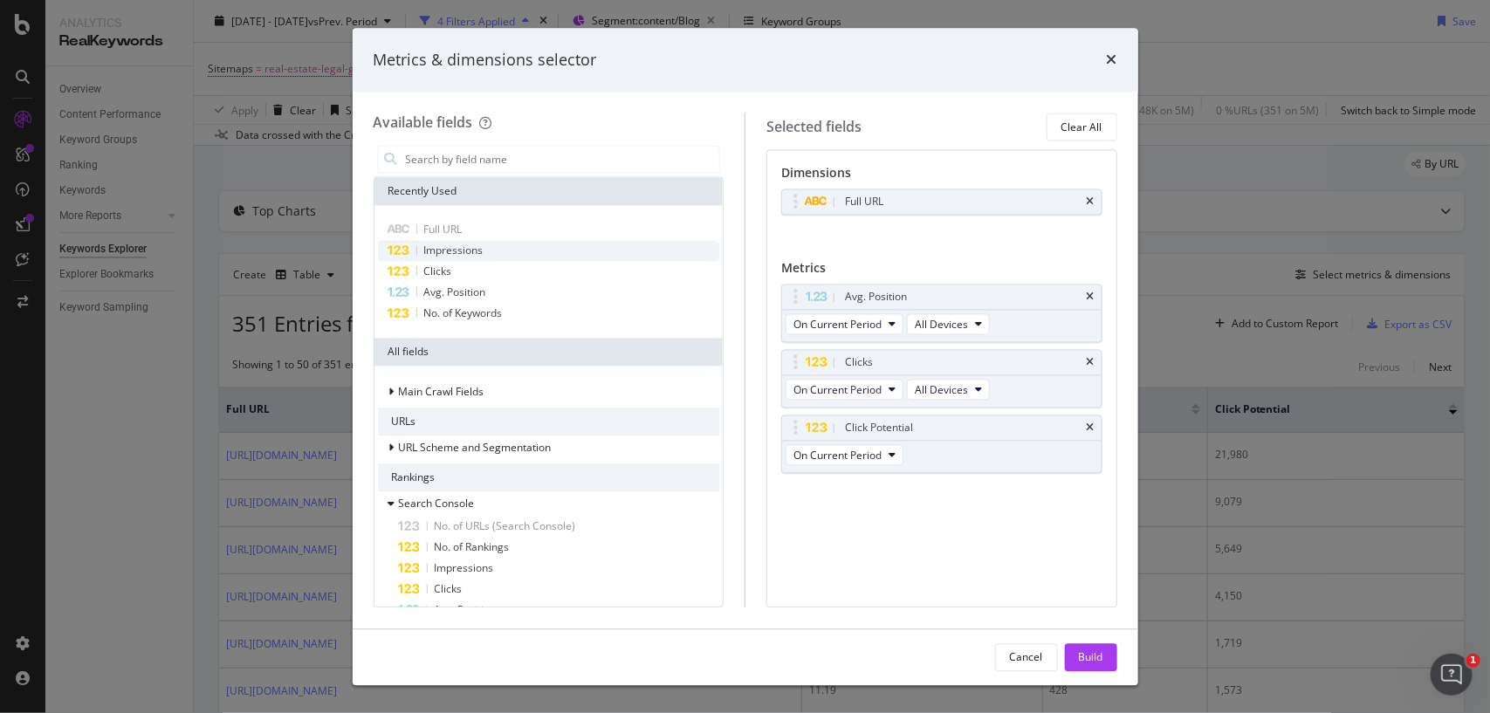
click at [517, 253] on div "Impressions" at bounding box center [549, 251] width 342 height 21
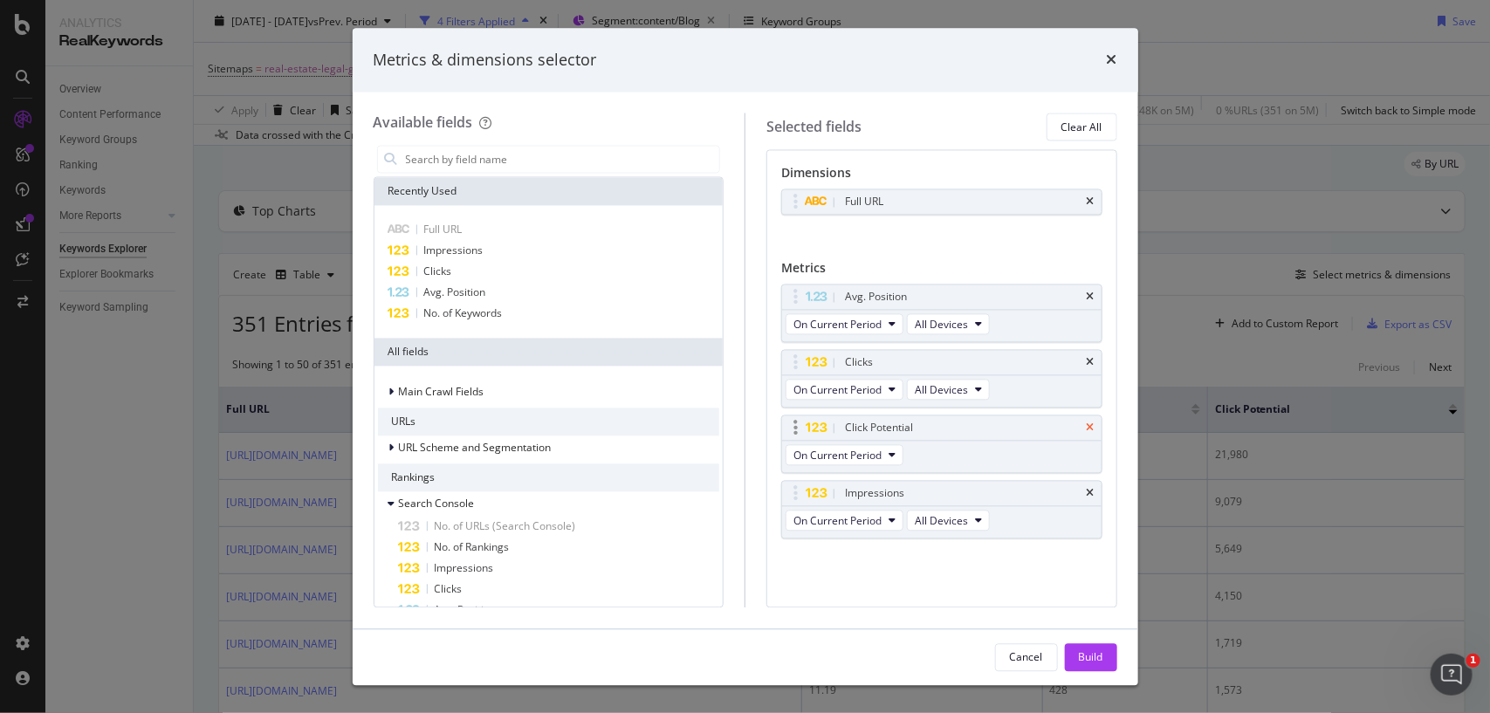
click at [1088, 434] on icon "times" at bounding box center [1091, 428] width 8 height 10
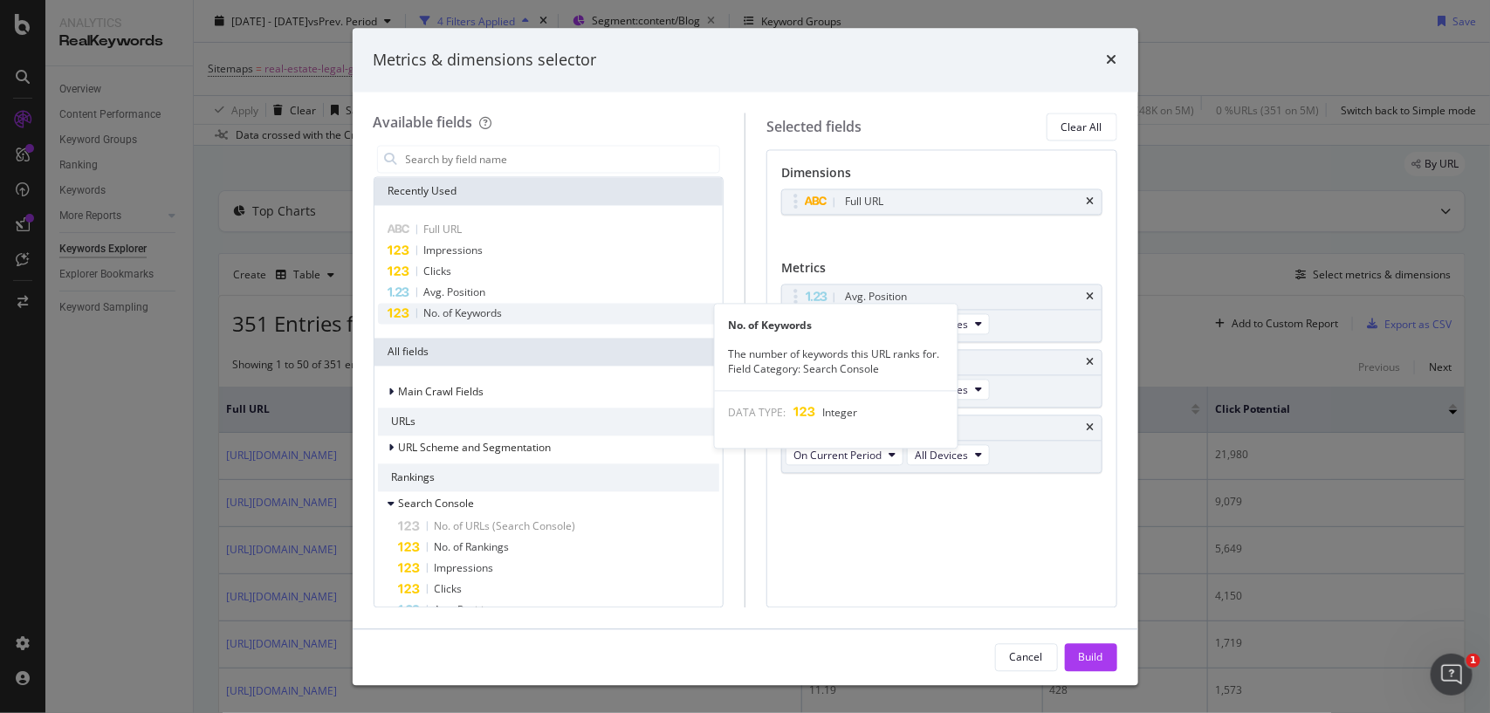
click at [500, 310] on span "No. of Keywords" at bounding box center [463, 313] width 79 height 15
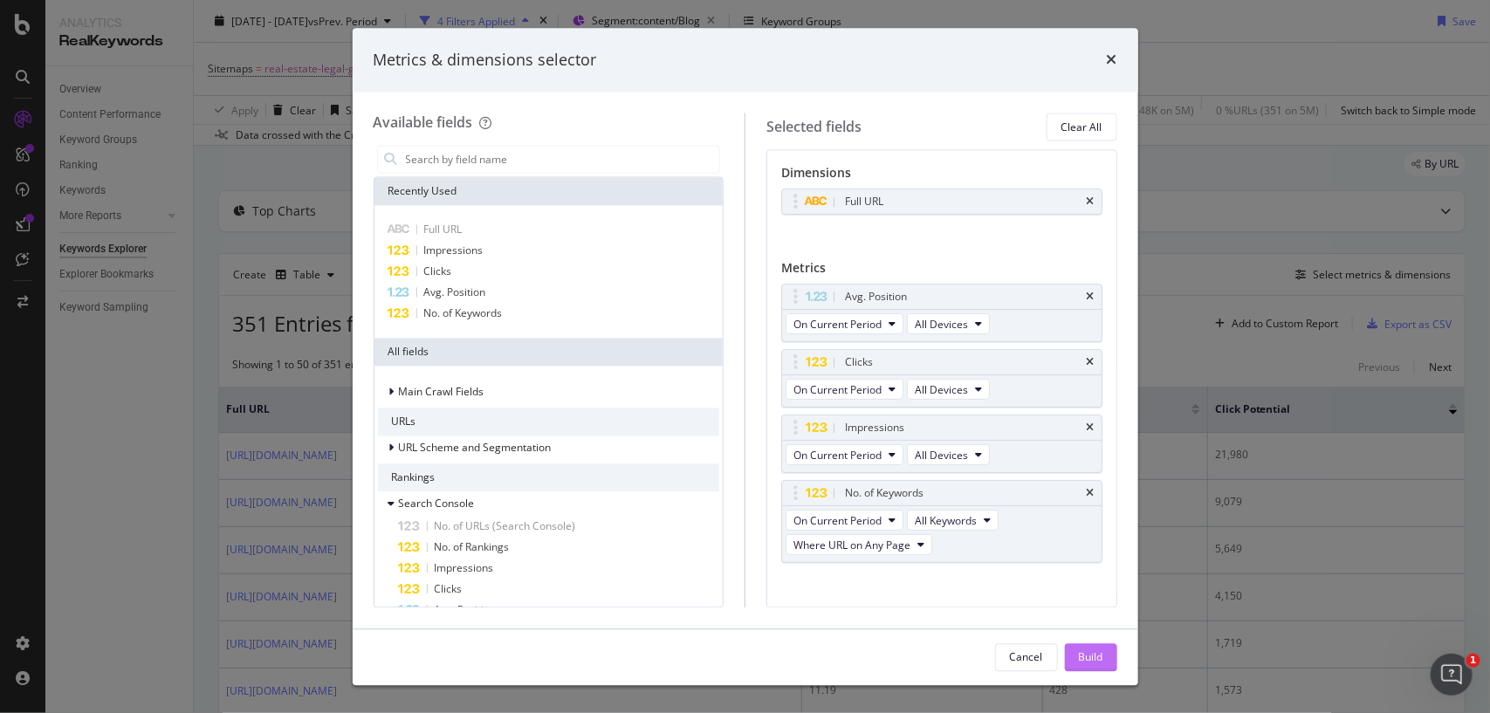
click at [1075, 647] on button "Build" at bounding box center [1091, 657] width 52 height 28
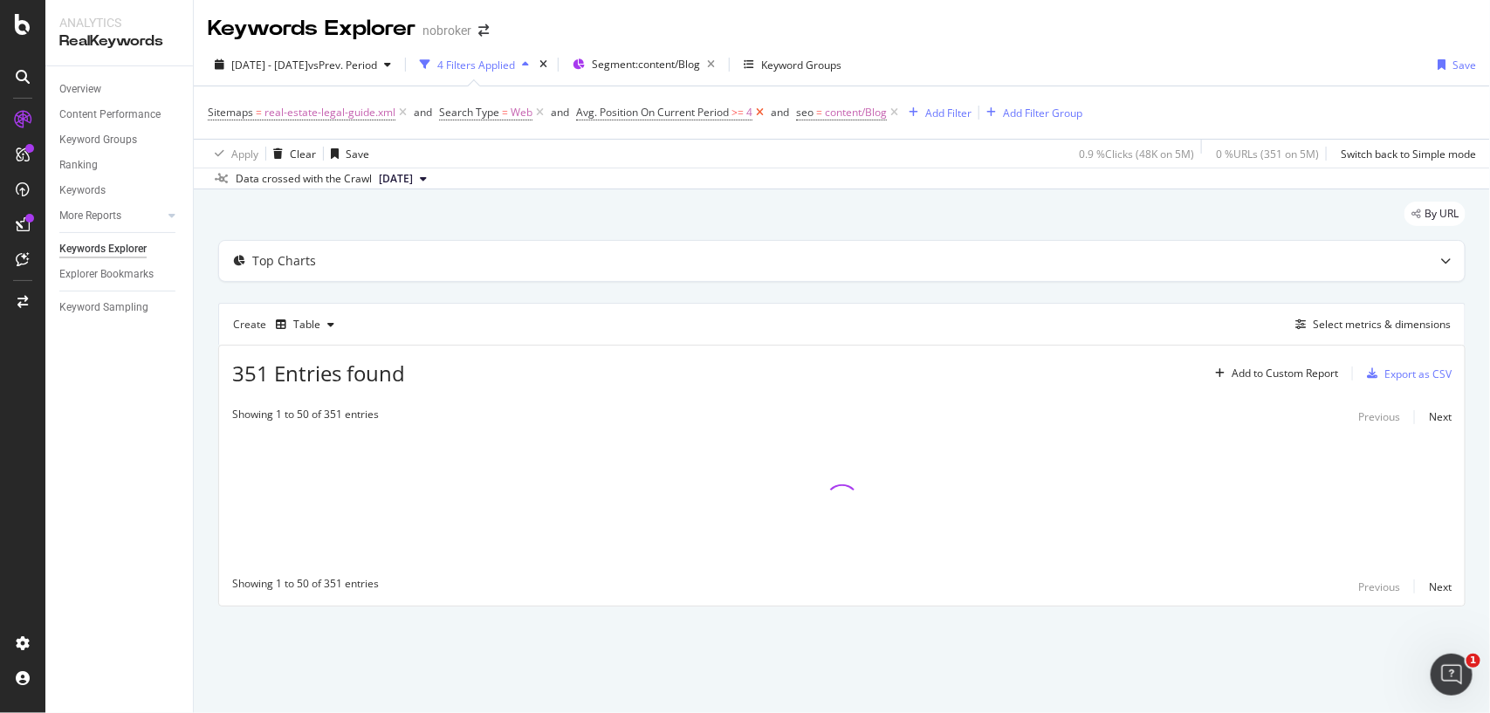
click at [759, 110] on icon at bounding box center [759, 112] width 15 height 17
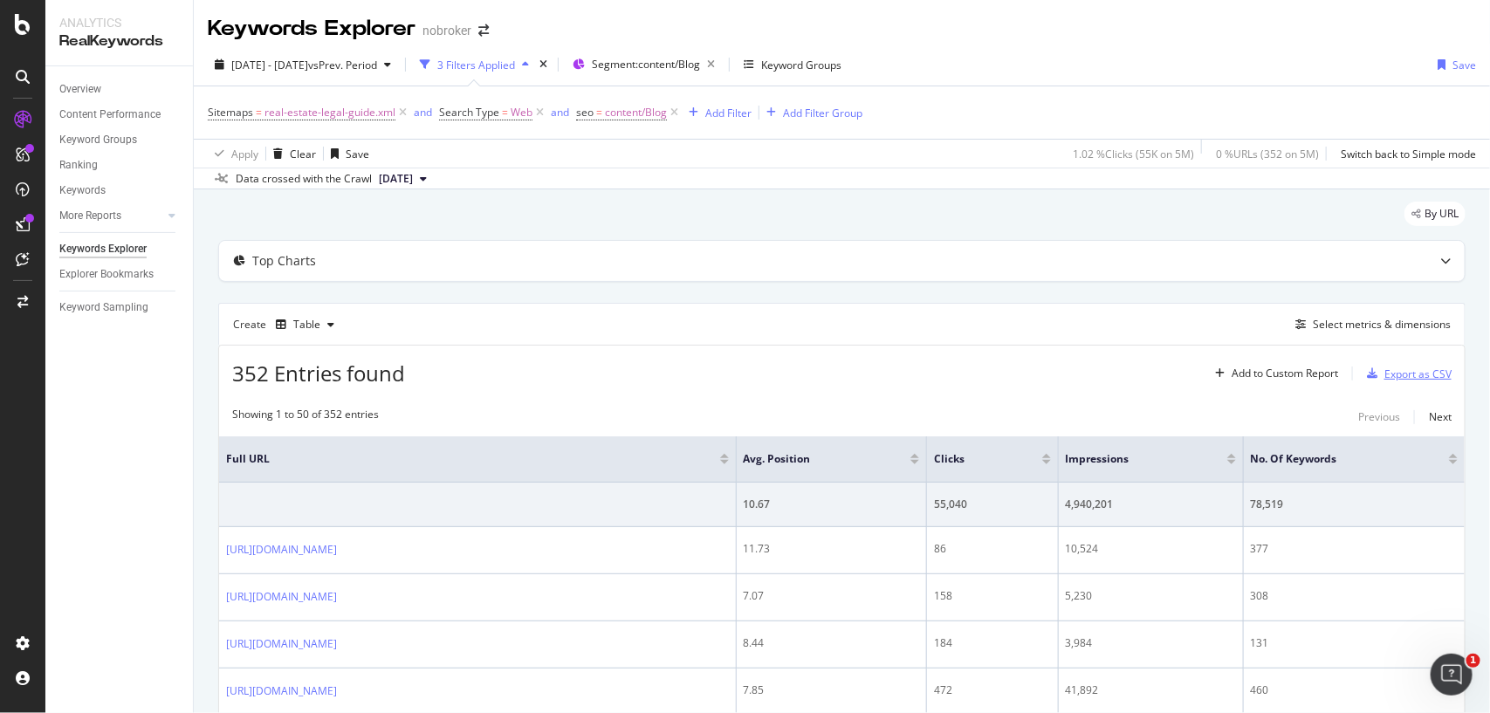
click at [1390, 368] on div "Export as CSV" at bounding box center [1417, 374] width 67 height 15
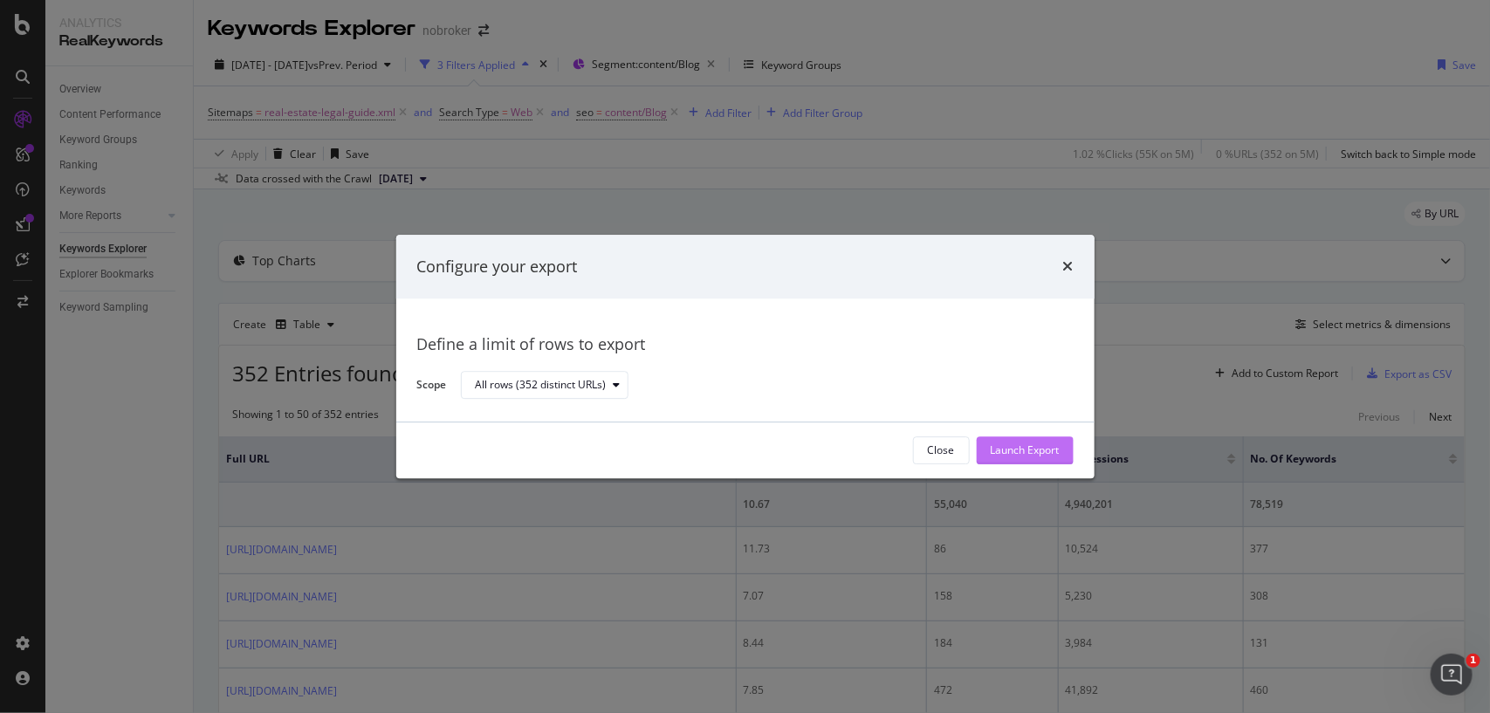
click at [1024, 451] on div "Launch Export" at bounding box center [1025, 450] width 69 height 15
